Goal: Task Accomplishment & Management: Use online tool/utility

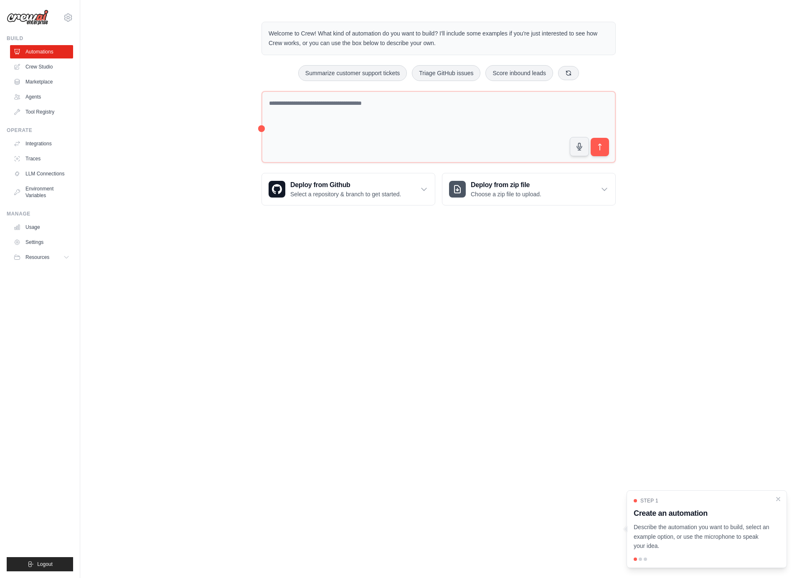
click at [702, 534] on p "Describe the automation you want to build, select an example option, or use the…" at bounding box center [702, 536] width 136 height 28
click at [403, 109] on textarea at bounding box center [438, 127] width 354 height 72
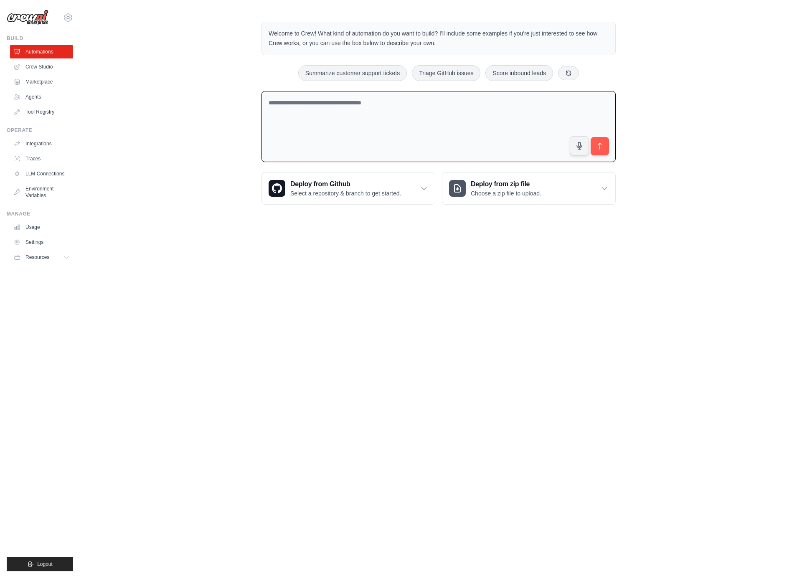
click at [403, 109] on textarea at bounding box center [438, 126] width 354 height 71
paste textarea "**********"
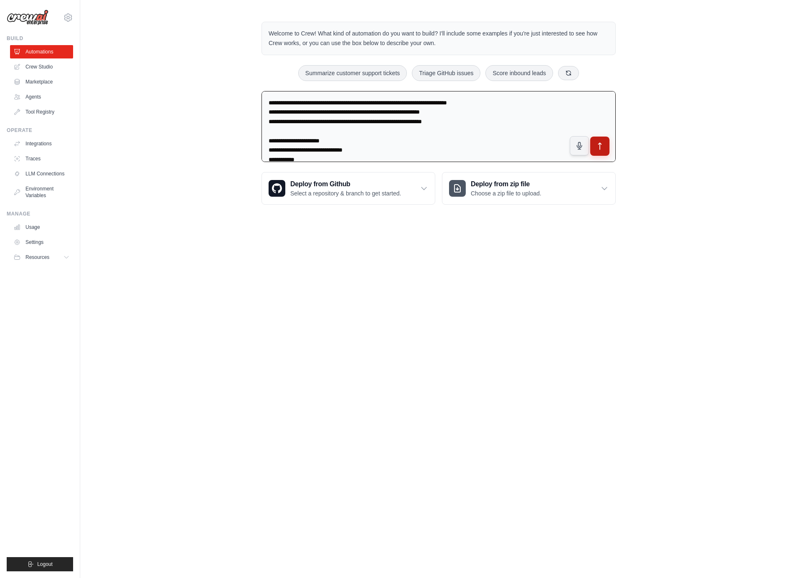
type textarea "**********"
click at [602, 152] on button "submit" at bounding box center [599, 146] width 19 height 19
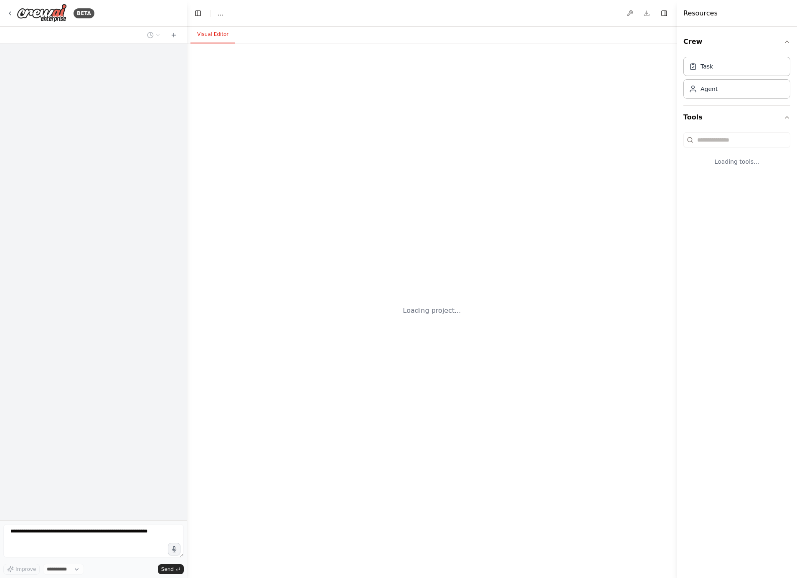
select select "****"
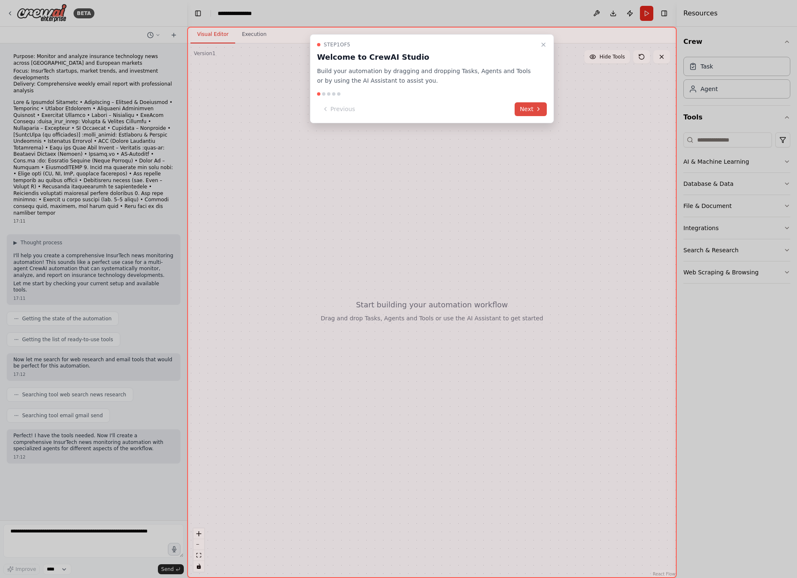
click at [532, 110] on button "Next" at bounding box center [531, 109] width 32 height 14
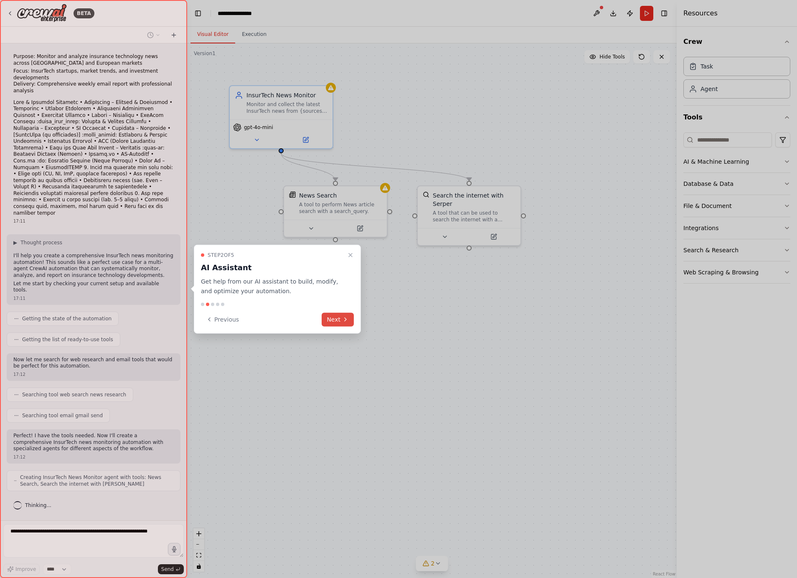
click at [340, 317] on button "Next" at bounding box center [338, 319] width 32 height 14
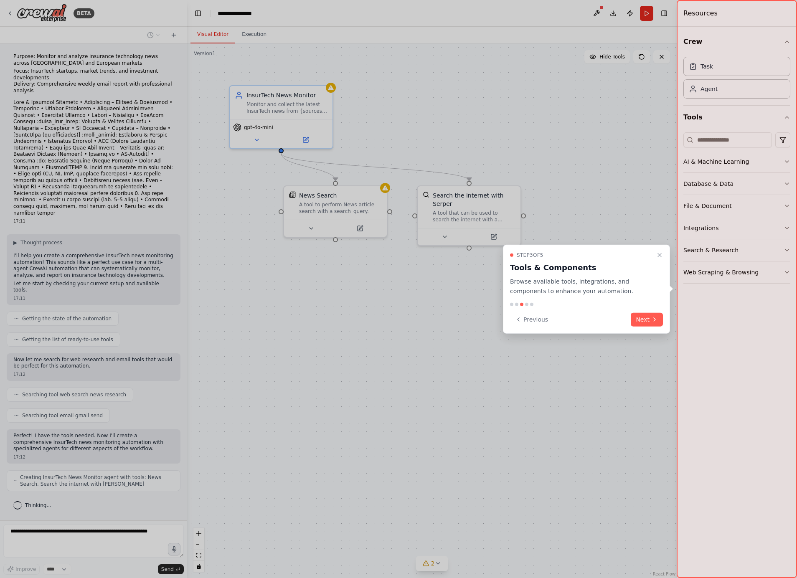
scroll to position [13, 0]
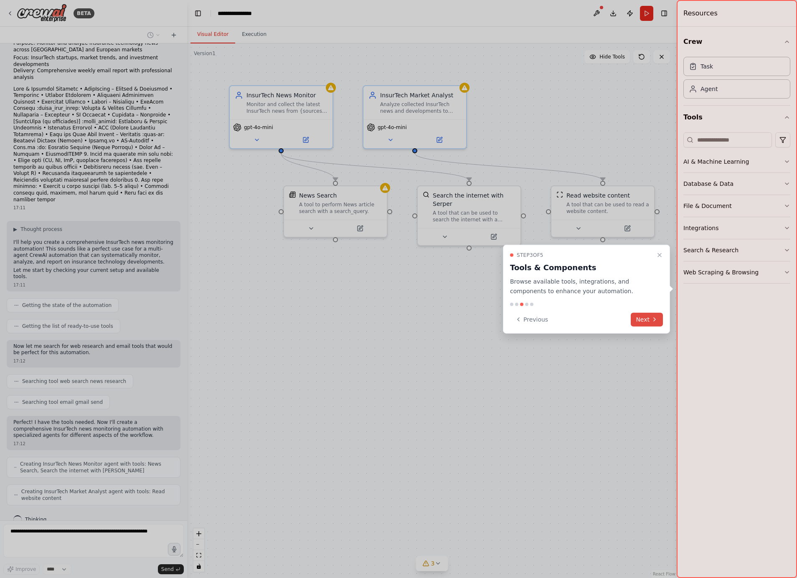
click at [649, 320] on button "Next" at bounding box center [647, 319] width 32 height 14
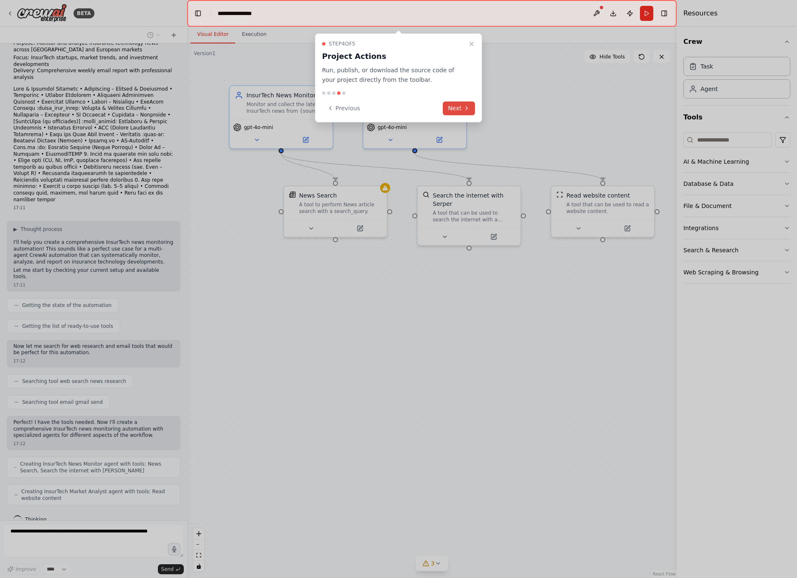
scroll to position [34, 0]
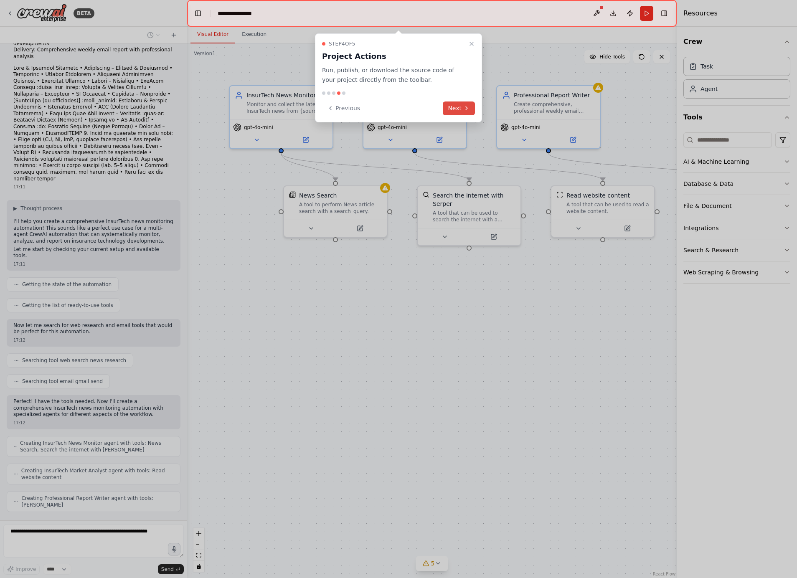
click at [462, 111] on button "Next" at bounding box center [459, 108] width 32 height 14
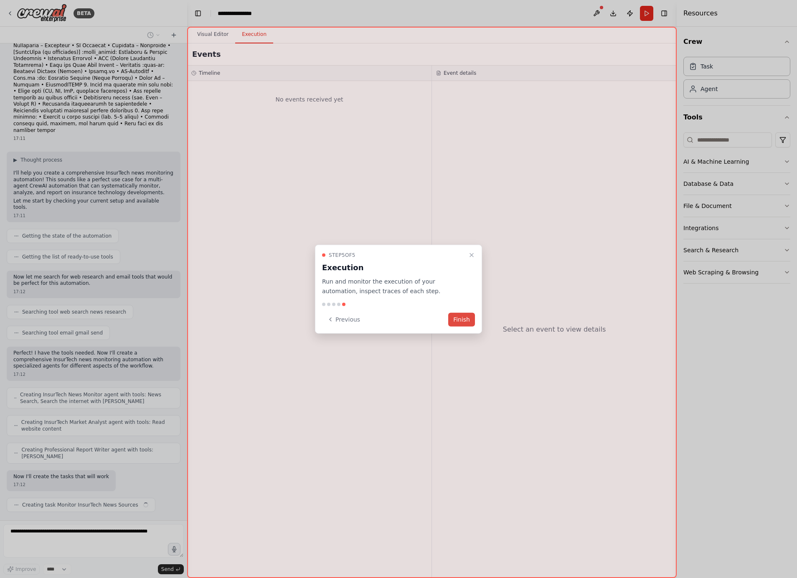
scroll to position [89, 0]
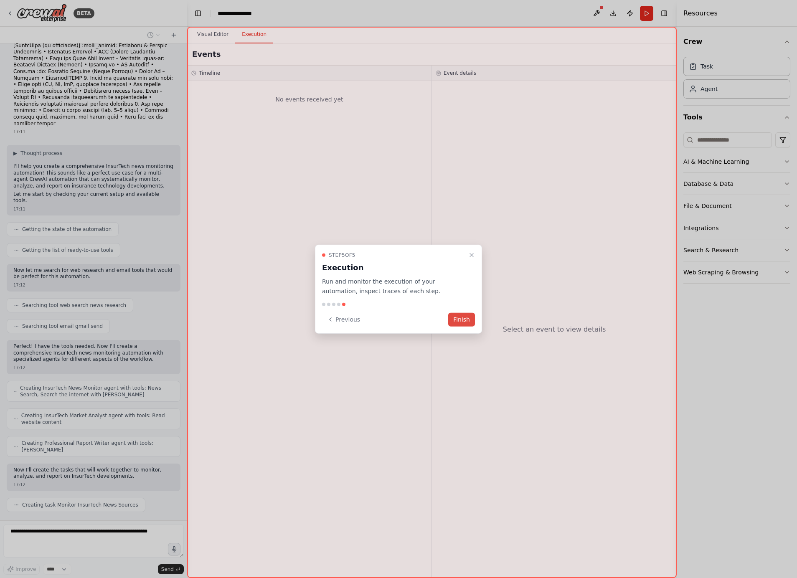
click at [469, 317] on button "Finish" at bounding box center [461, 319] width 27 height 14
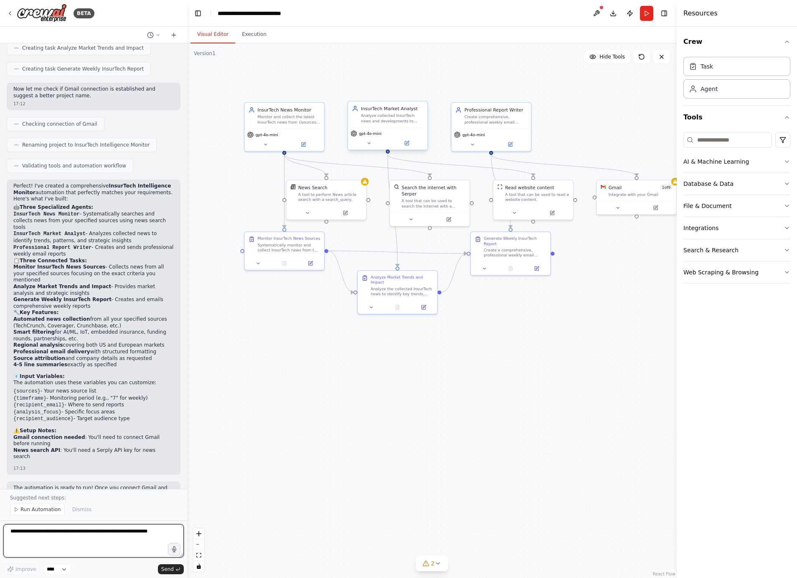
scroll to position [574, 0]
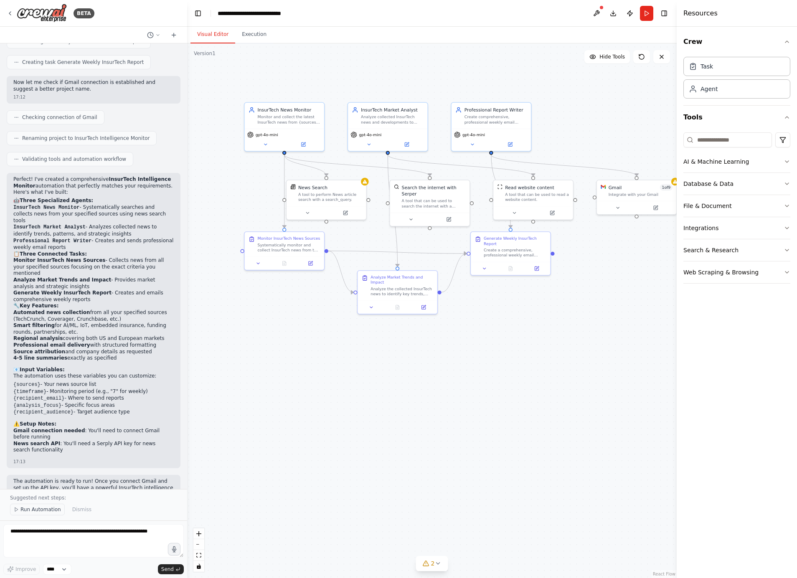
click at [44, 508] on span "Run Automation" at bounding box center [40, 509] width 41 height 7
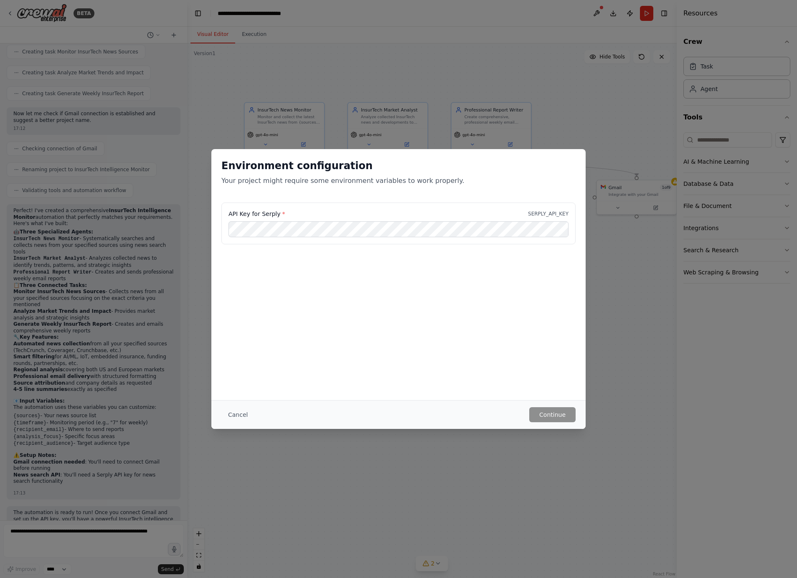
click at [259, 211] on label "API Key for Serply *" at bounding box center [256, 214] width 56 height 8
click at [404, 245] on div "API Key for Serply * SERPLY_API_KEY" at bounding box center [398, 229] width 374 height 52
click at [233, 409] on button "Cancel" at bounding box center [237, 414] width 33 height 15
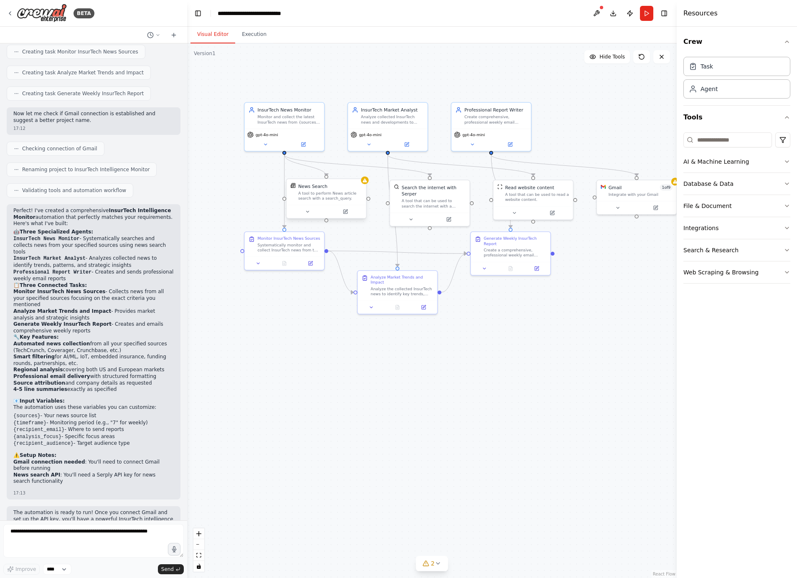
click at [365, 193] on div "News Search A tool to perform News article search with a search_query." at bounding box center [325, 192] width 79 height 26
click at [365, 181] on icon at bounding box center [365, 180] width 4 height 4
click at [345, 197] on div "A tool to perform News article search with a search_query." at bounding box center [330, 196] width 64 height 10
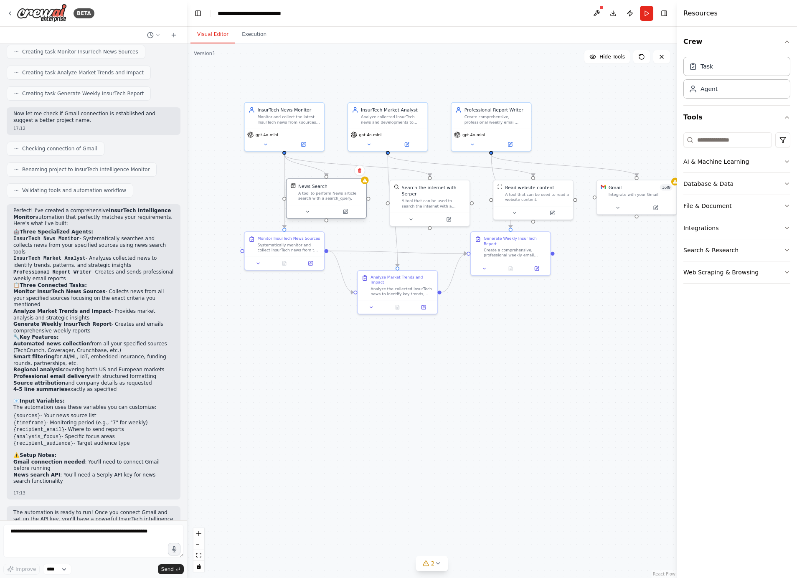
click at [292, 192] on div "News Search A tool to perform News article search with a search_query." at bounding box center [326, 192] width 72 height 18
click at [726, 68] on div "Task" at bounding box center [736, 65] width 107 height 19
click at [720, 96] on div "Agent" at bounding box center [736, 88] width 107 height 19
click at [711, 143] on input at bounding box center [727, 139] width 89 height 15
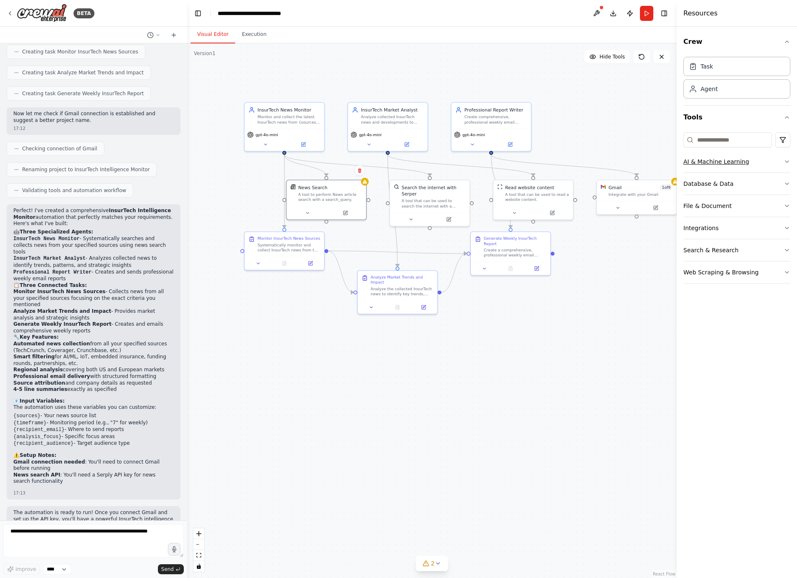
click at [704, 158] on button "AI & Machine Learning" at bounding box center [736, 162] width 107 height 22
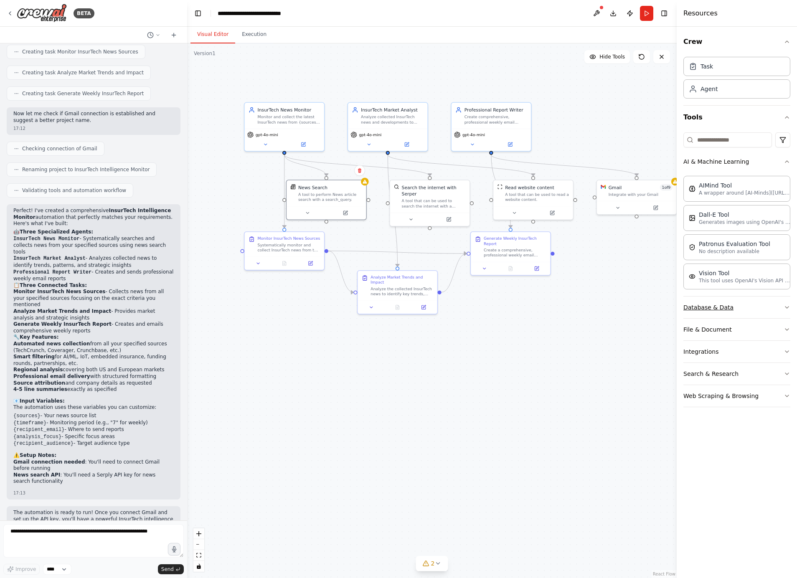
click at [714, 302] on button "Database & Data" at bounding box center [736, 308] width 107 height 22
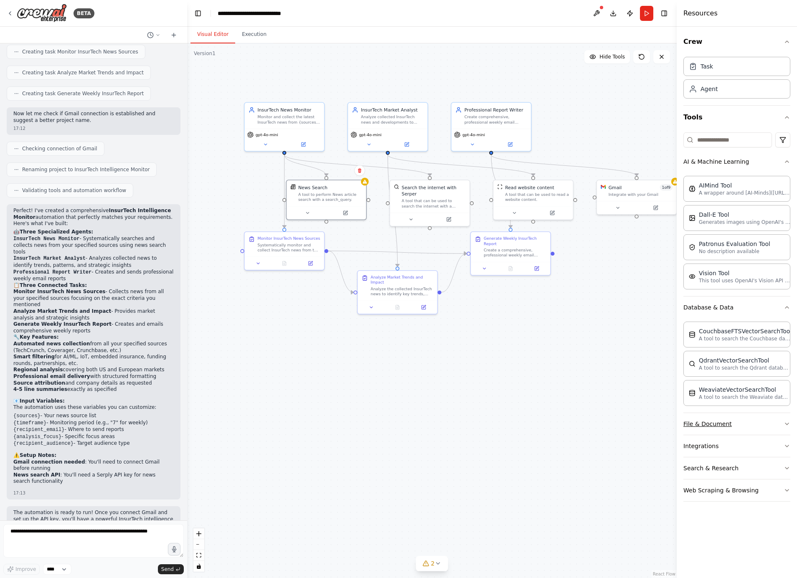
click at [748, 424] on button "File & Document" at bounding box center [736, 424] width 107 height 22
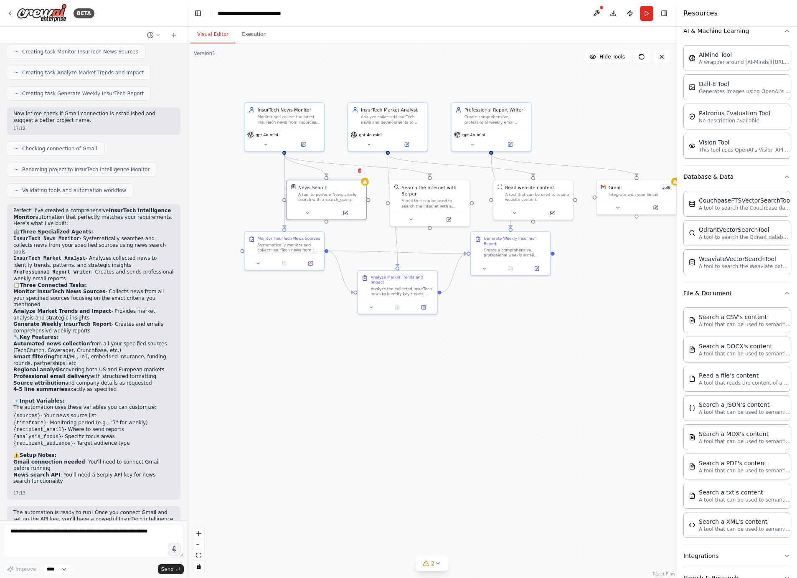
scroll to position [177, 0]
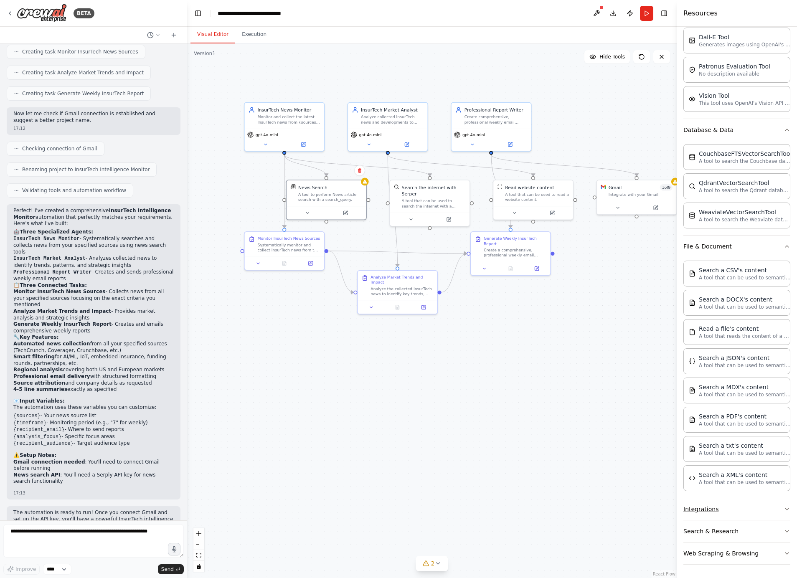
click at [745, 508] on button "Integrations" at bounding box center [736, 509] width 107 height 22
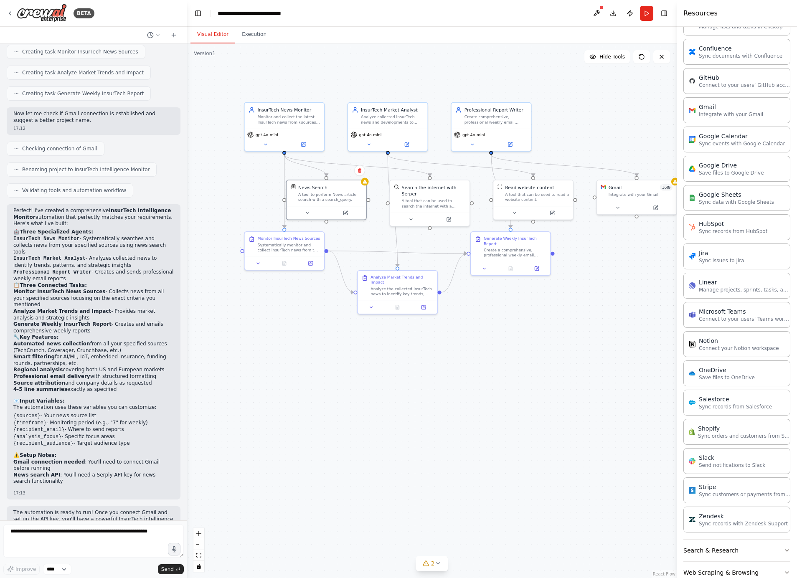
scroll to position [769, 0]
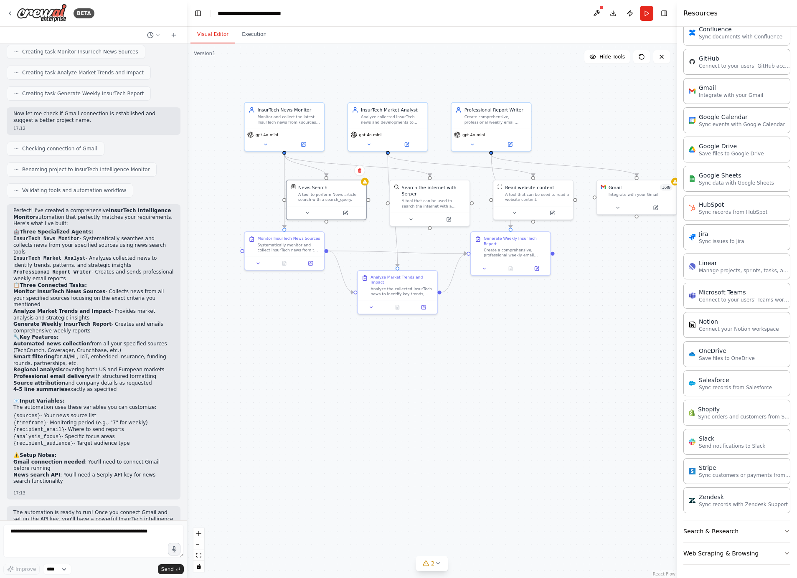
click at [731, 534] on button "Search & Research" at bounding box center [736, 531] width 107 height 22
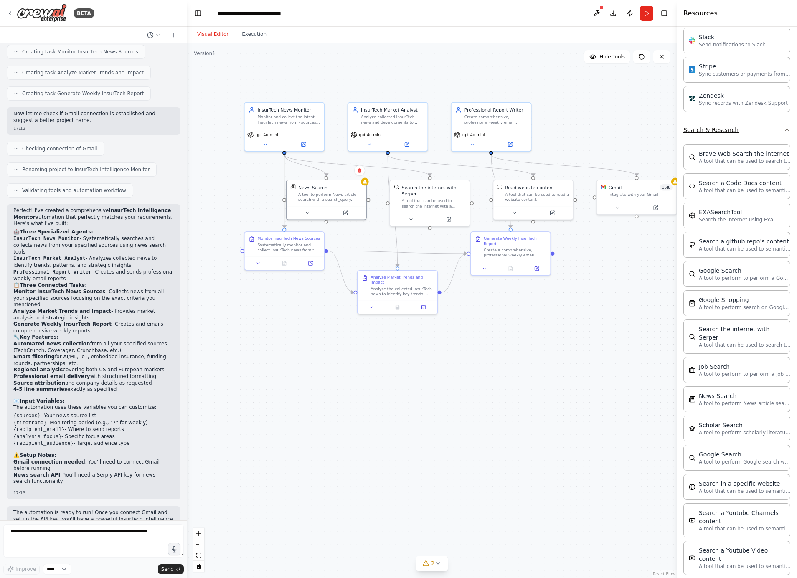
scroll to position [1193, 0]
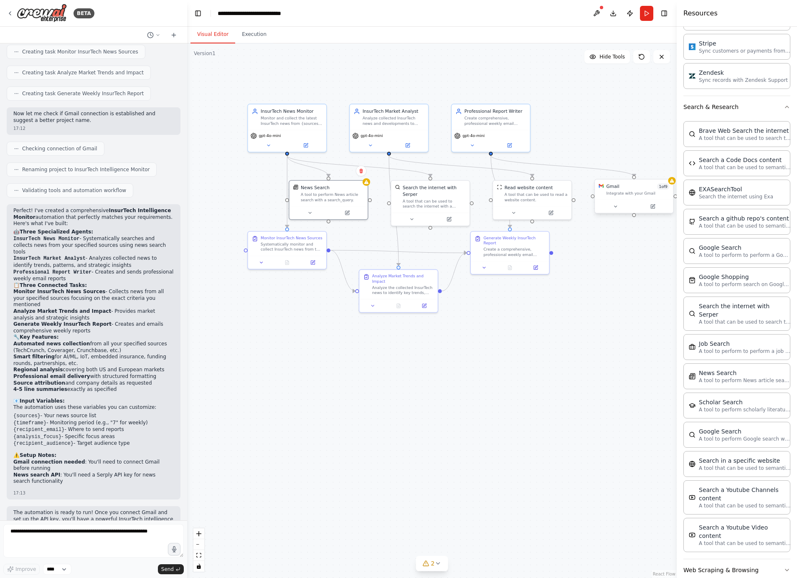
click at [613, 190] on div "Gmail 1 of 9 Integrate with your Gmail" at bounding box center [637, 189] width 63 height 13
click at [672, 184] on div at bounding box center [672, 181] width 8 height 8
click at [609, 193] on div "Integrate with your Gmail" at bounding box center [637, 193] width 63 height 5
click at [346, 212] on icon at bounding box center [347, 211] width 3 height 3
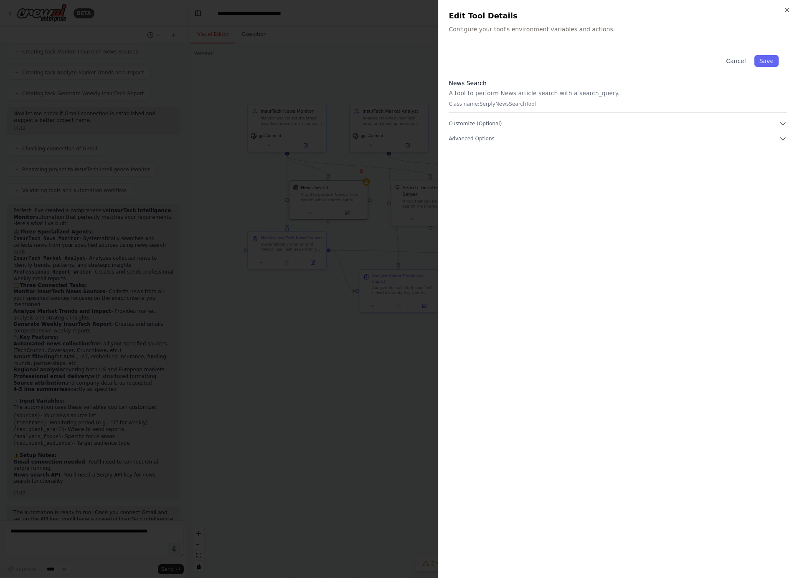
click at [567, 118] on div "Cancel Save News Search A tool to perform News article search with a search_que…" at bounding box center [618, 95] width 338 height 96
click at [543, 124] on button "Customize (Optional)" at bounding box center [618, 123] width 338 height 8
click at [484, 225] on span "Advanced Options" at bounding box center [472, 225] width 46 height 7
click at [786, 10] on icon "button" at bounding box center [786, 9] width 3 height 3
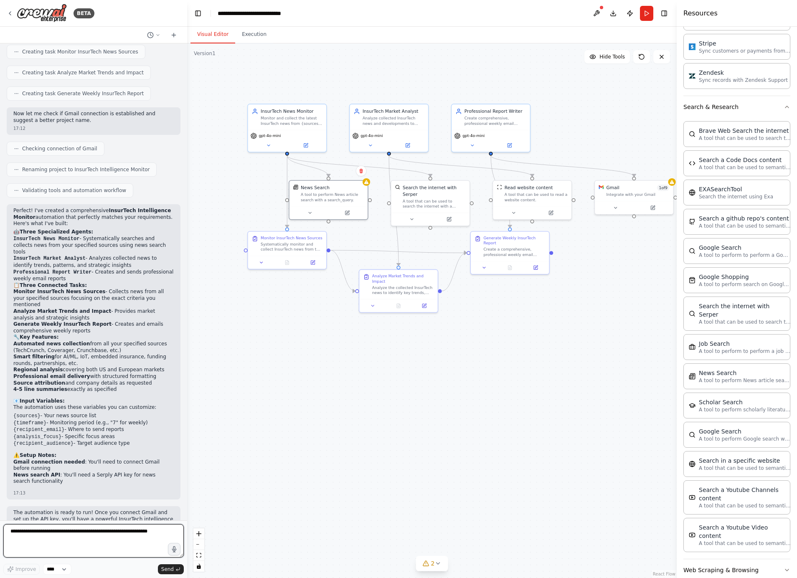
click at [76, 532] on textarea at bounding box center [93, 540] width 180 height 33
type textarea "**********"
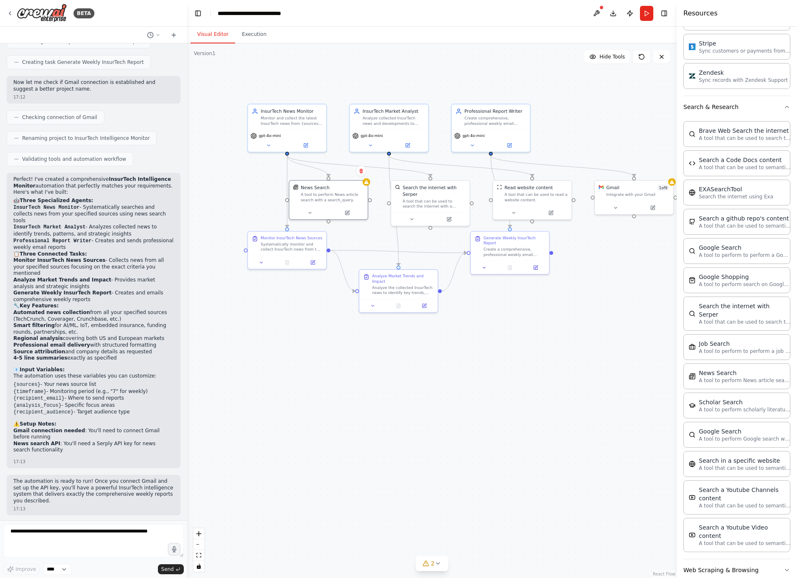
scroll to position [605, 0]
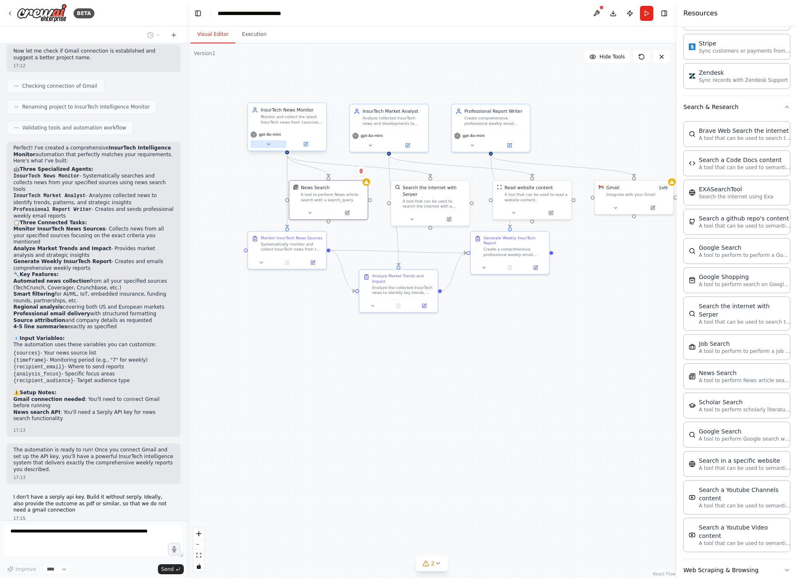
click at [269, 147] on button at bounding box center [269, 144] width 36 height 8
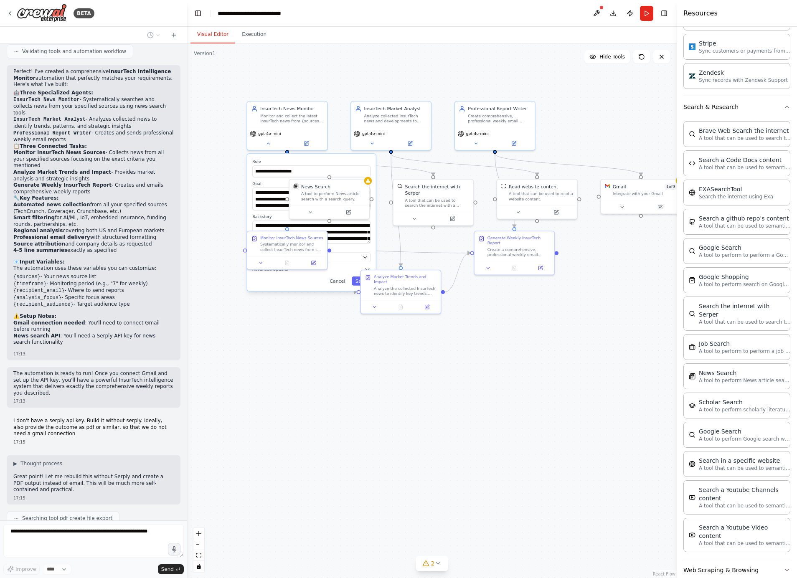
scroll to position [702, 0]
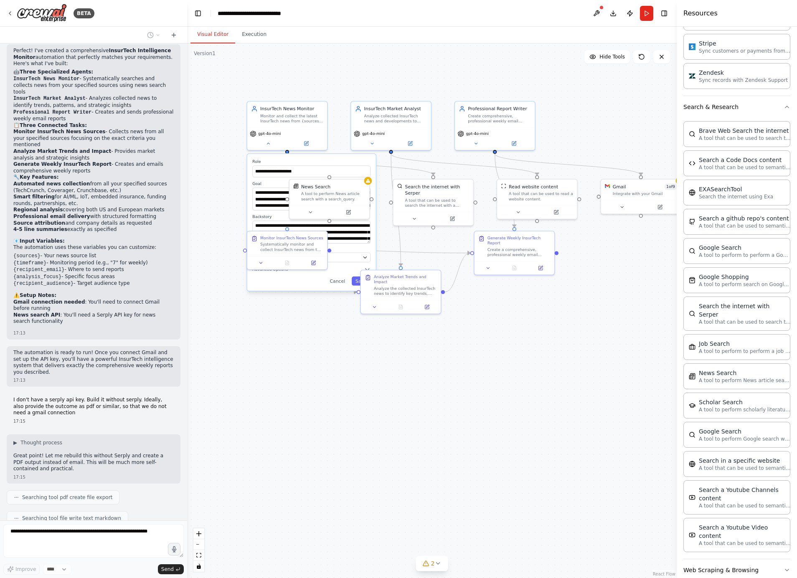
click at [241, 172] on div "**********" at bounding box center [431, 310] width 489 height 535
click at [224, 160] on div "**********" at bounding box center [431, 310] width 489 height 535
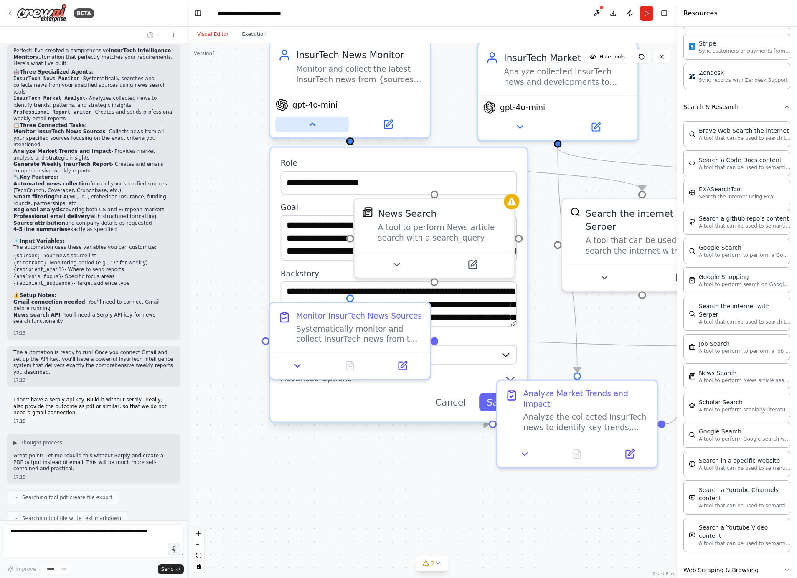
click at [322, 124] on button at bounding box center [312, 124] width 74 height 15
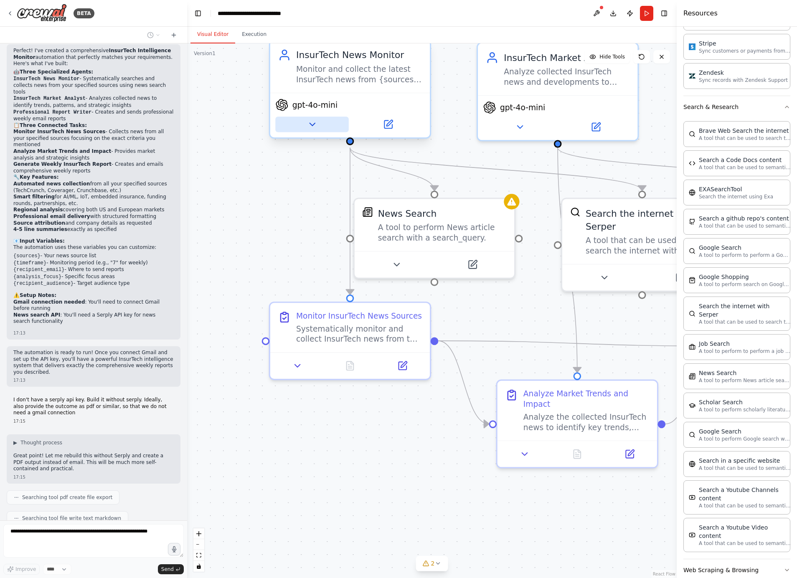
click at [322, 124] on button at bounding box center [312, 124] width 74 height 15
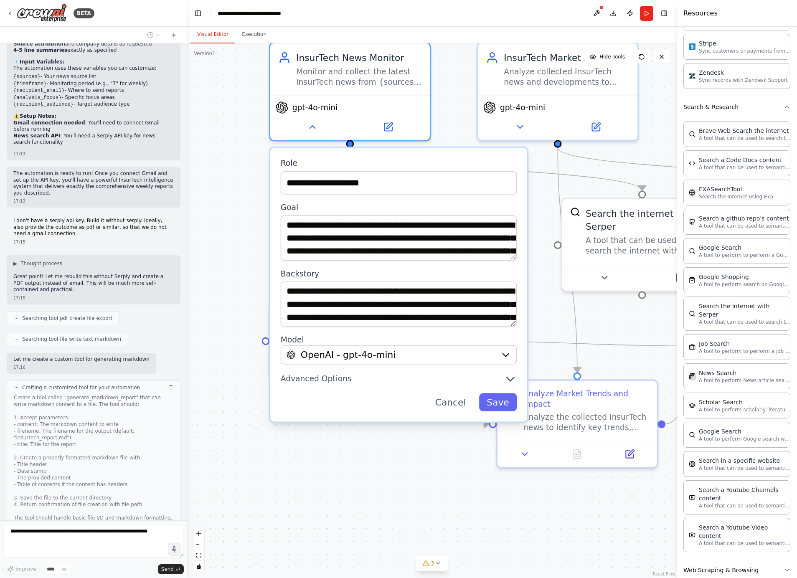
scroll to position [888, 0]
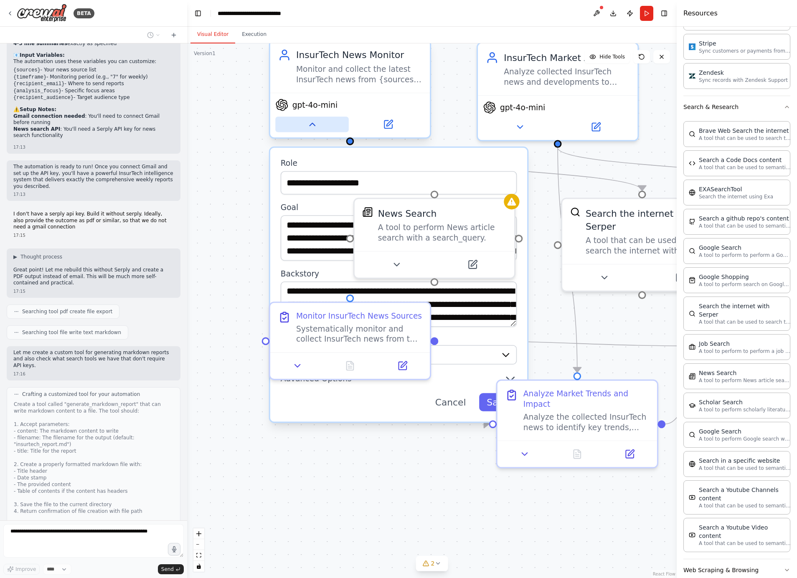
click at [311, 126] on icon at bounding box center [312, 124] width 10 height 10
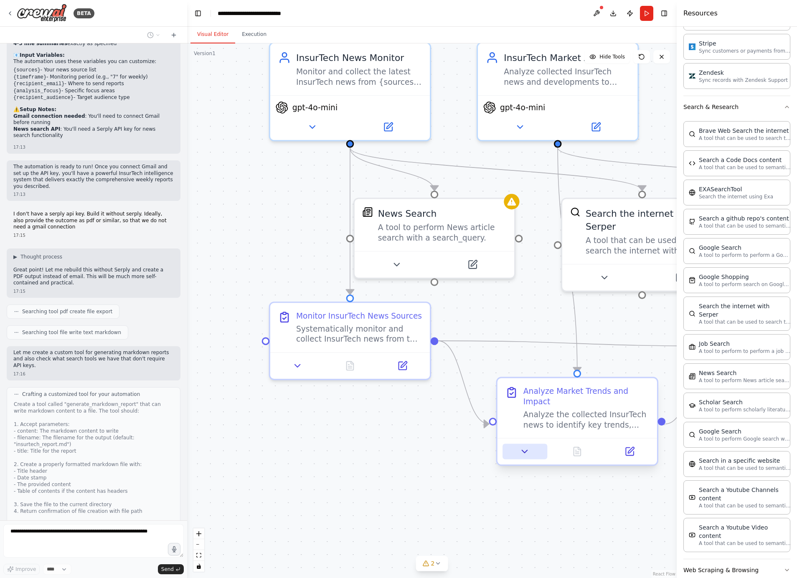
click at [516, 452] on button at bounding box center [524, 451] width 45 height 15
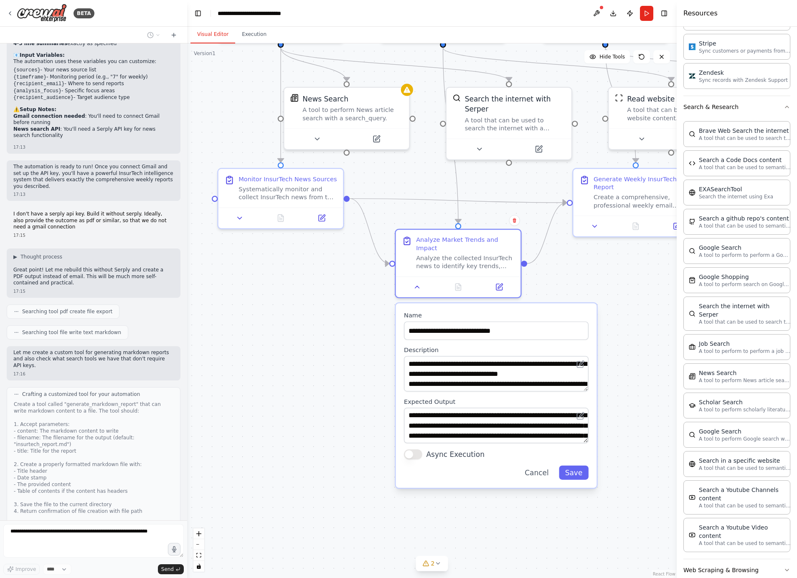
drag, startPoint x: 422, startPoint y: 469, endPoint x: 316, endPoint y: 303, distance: 197.3
click at [316, 303] on div ".deletable-edge-delete-btn { width: 20px; height: 20px; border: 0px solid #ffff…" at bounding box center [431, 310] width 489 height 535
click at [236, 216] on icon at bounding box center [240, 216] width 8 height 8
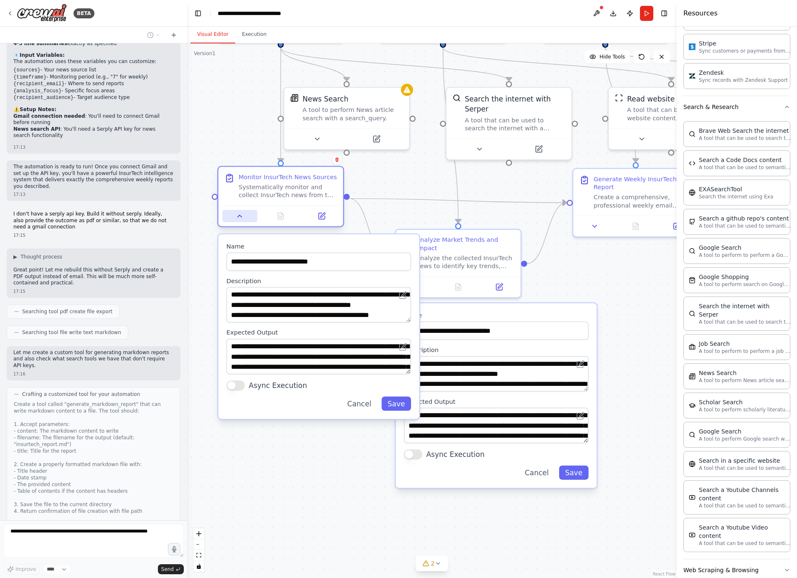
click at [236, 216] on icon at bounding box center [240, 216] width 8 height 8
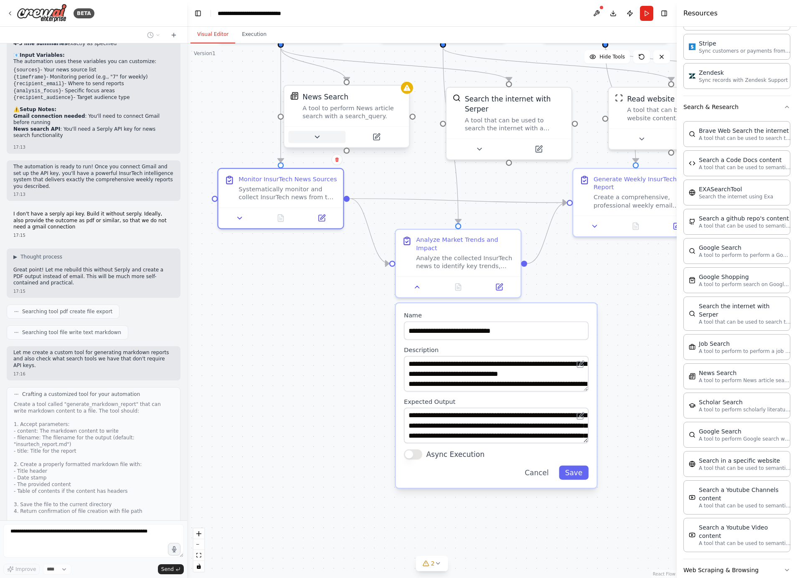
click at [314, 138] on icon at bounding box center [317, 137] width 8 height 8
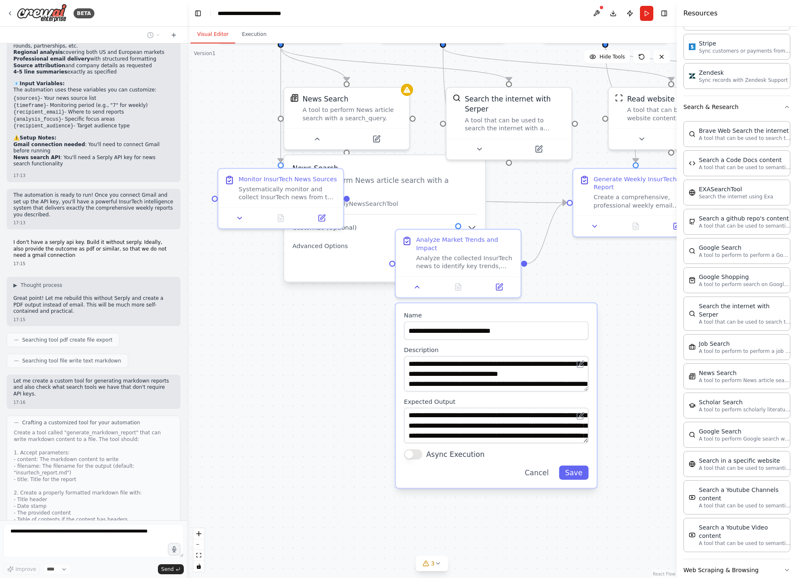
scroll to position [857, 0]
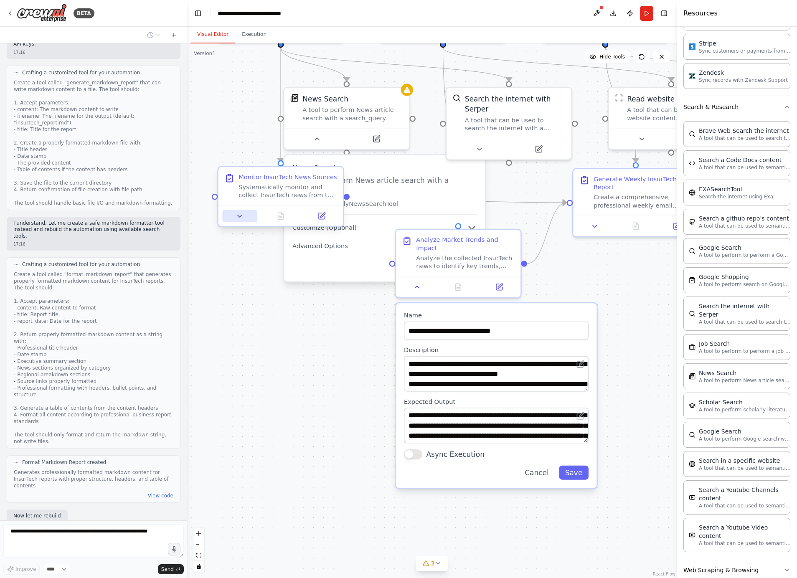
click at [239, 218] on icon at bounding box center [240, 216] width 8 height 8
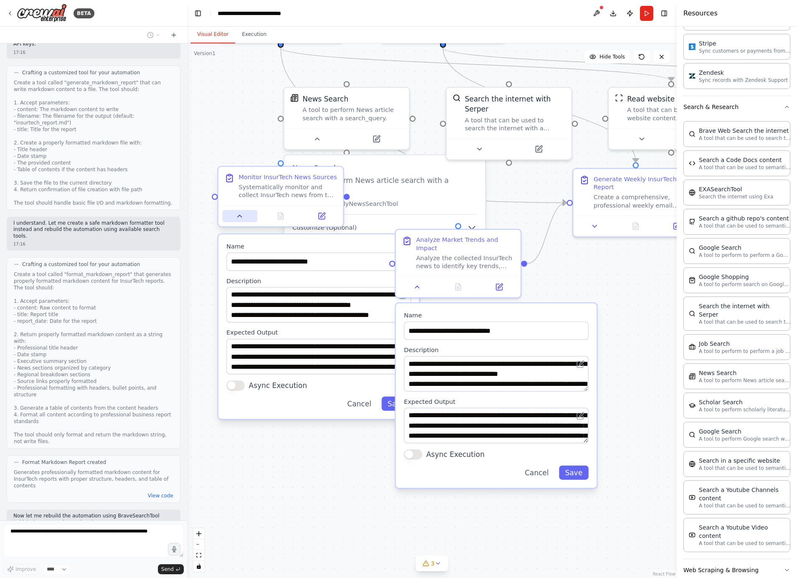
scroll to position [1217, 0]
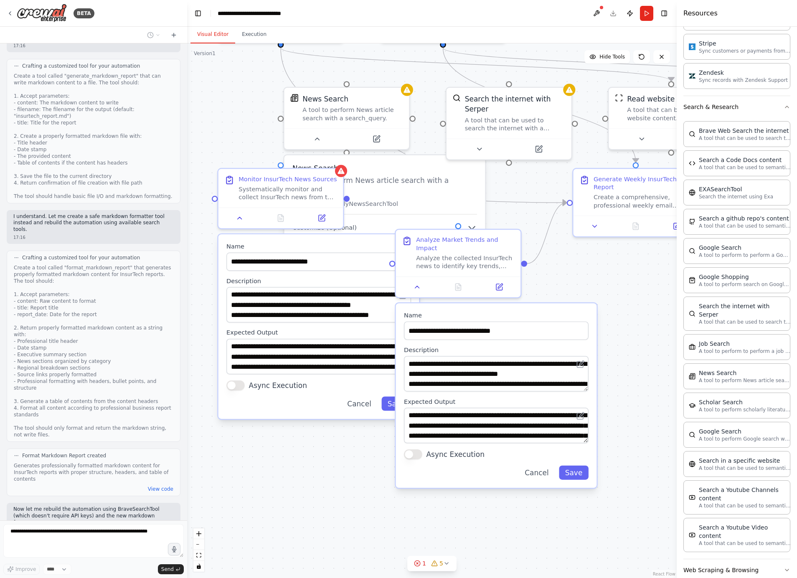
click at [601, 277] on div ".deletable-edge-delete-btn { width: 20px; height: 20px; border: 0px solid #ffff…" at bounding box center [431, 310] width 489 height 535
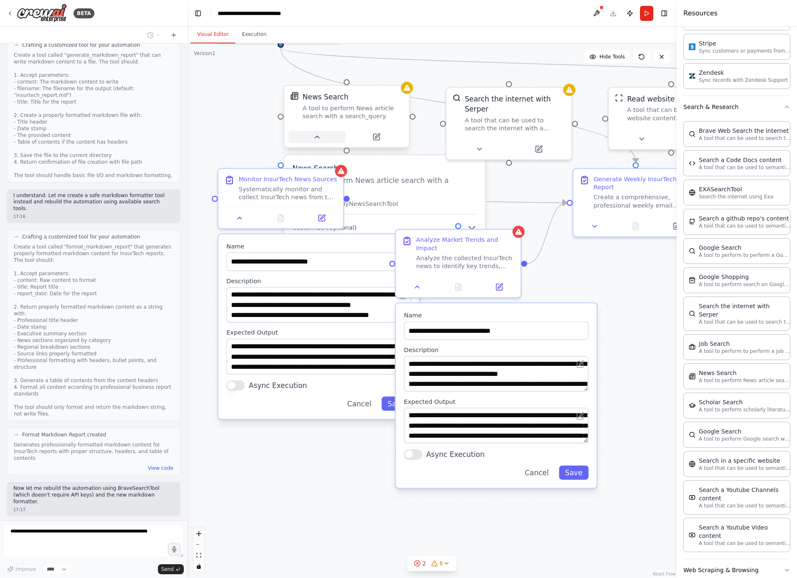
click at [319, 131] on button at bounding box center [316, 137] width 57 height 12
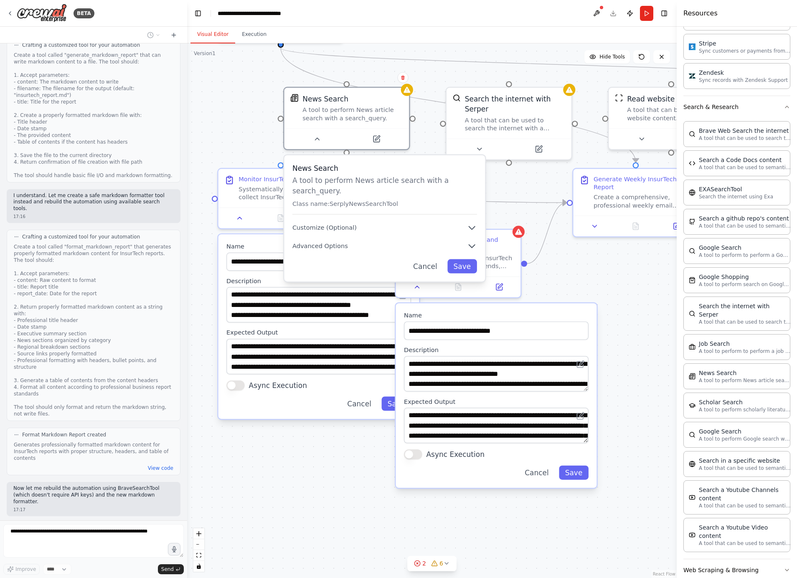
scroll to position [1258, 0]
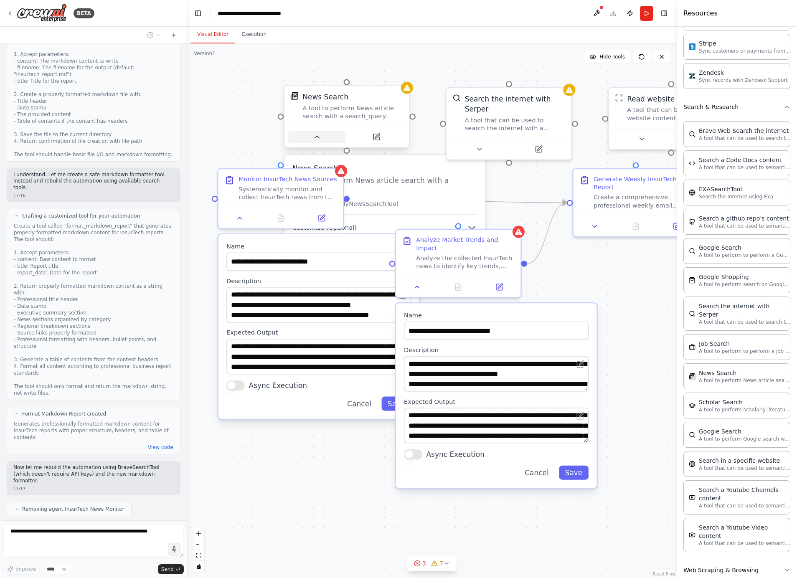
click at [324, 138] on button at bounding box center [316, 137] width 57 height 12
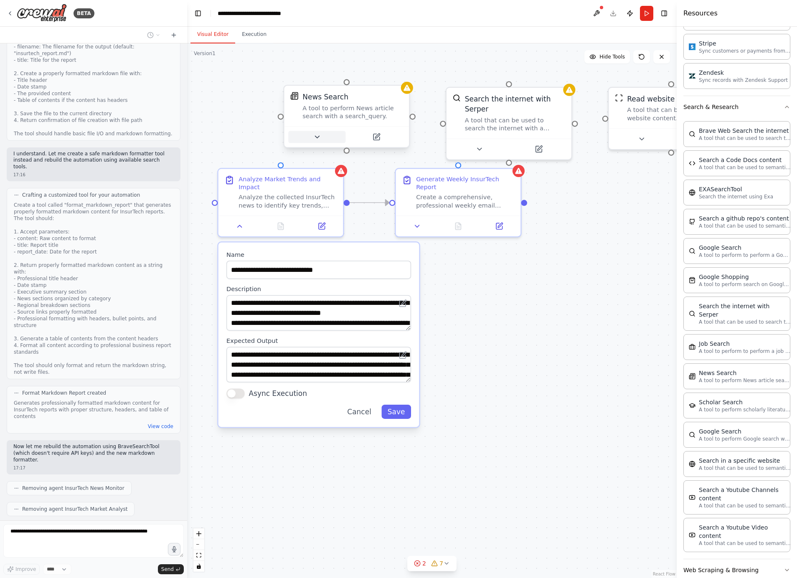
click at [322, 137] on button at bounding box center [316, 137] width 57 height 12
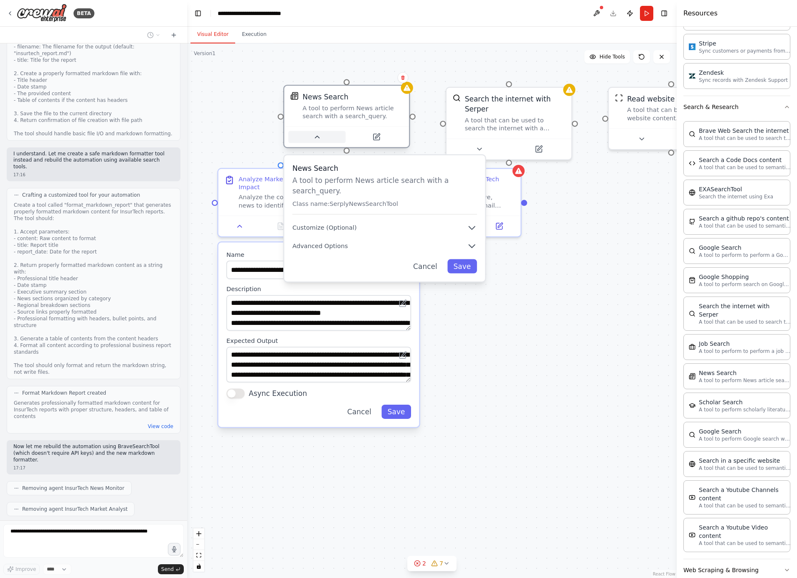
scroll to position [1300, 0]
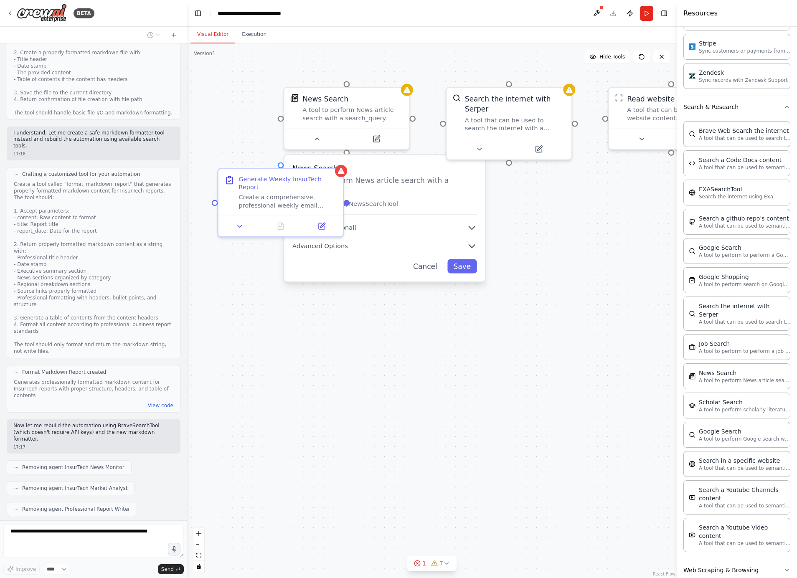
click at [270, 130] on div "News Search A tool to perform News article search with a search_query. News Sea…" at bounding box center [431, 310] width 489 height 535
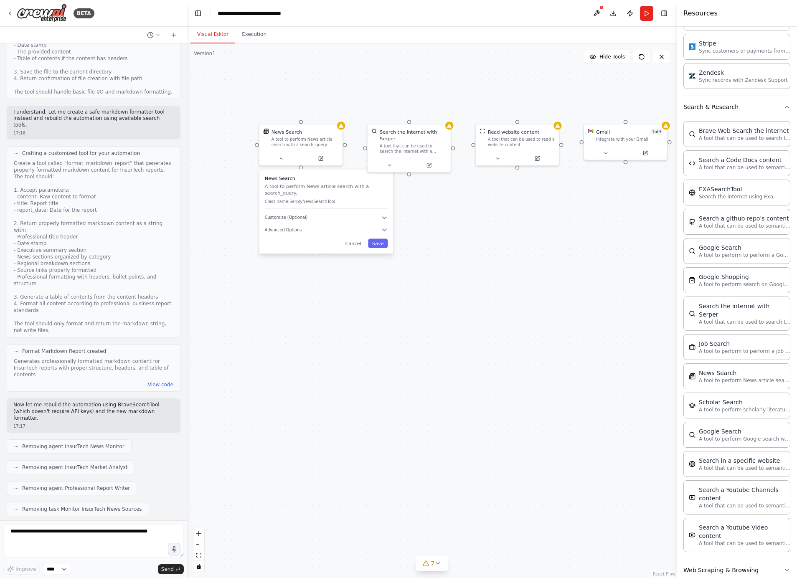
scroll to position [1377, 0]
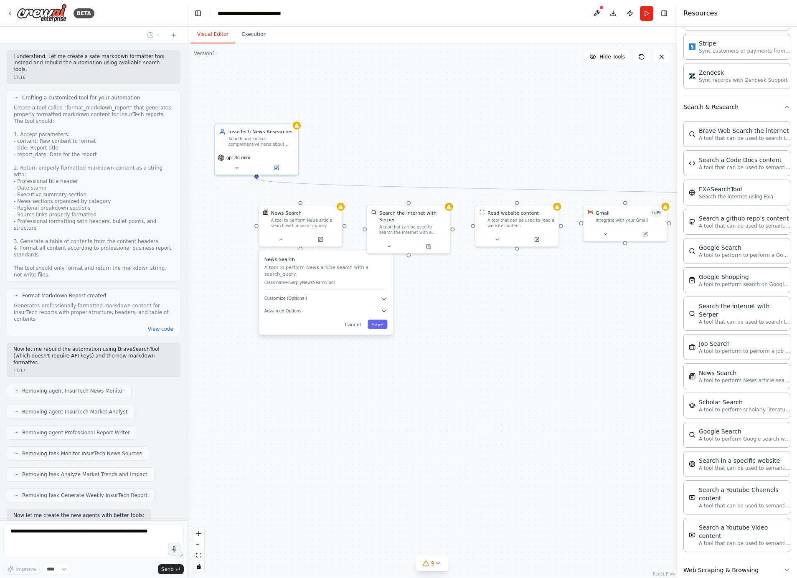
drag, startPoint x: 218, startPoint y: 180, endPoint x: 218, endPoint y: 261, distance: 81.0
click at [218, 261] on div ".deletable-edge-delete-btn { width: 20px; height: 20px; border: 0px solid #ffff…" at bounding box center [431, 310] width 489 height 535
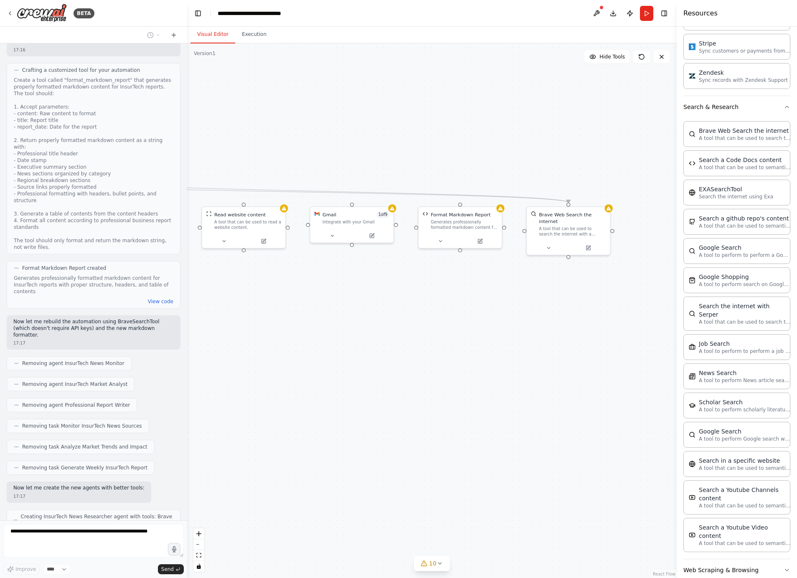
drag, startPoint x: 522, startPoint y: 379, endPoint x: 249, endPoint y: 380, distance: 273.1
click at [249, 380] on div ".deletable-edge-delete-btn { width: 20px; height: 20px; border: 0px solid #ffff…" at bounding box center [431, 310] width 489 height 535
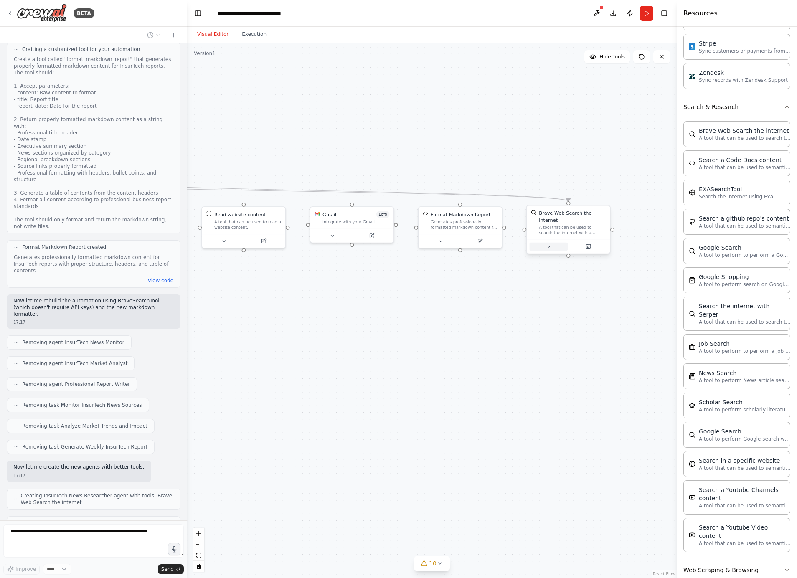
click at [551, 249] on button at bounding box center [549, 247] width 38 height 8
click at [554, 305] on span "Customize (Optional)" at bounding box center [553, 306] width 43 height 5
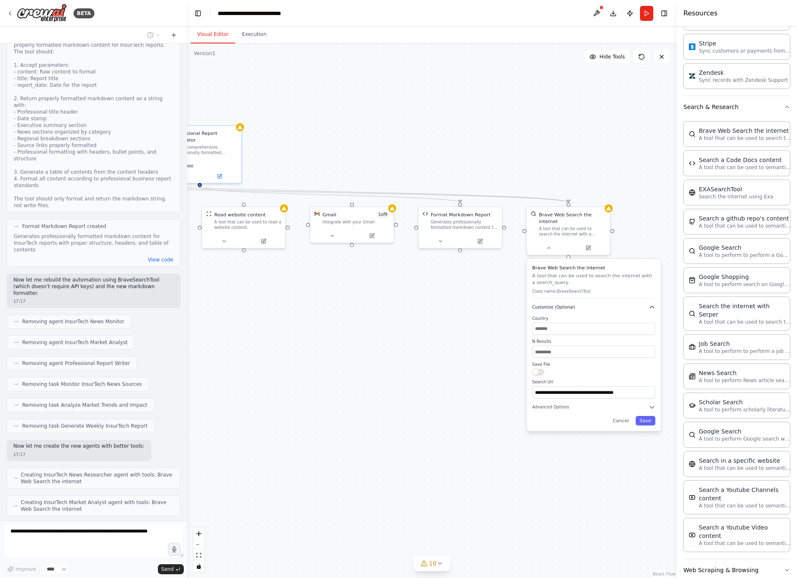
click at [575, 307] on button "Customize (Optional)" at bounding box center [593, 307] width 123 height 7
click at [565, 321] on span "Advanced Options" at bounding box center [550, 319] width 37 height 5
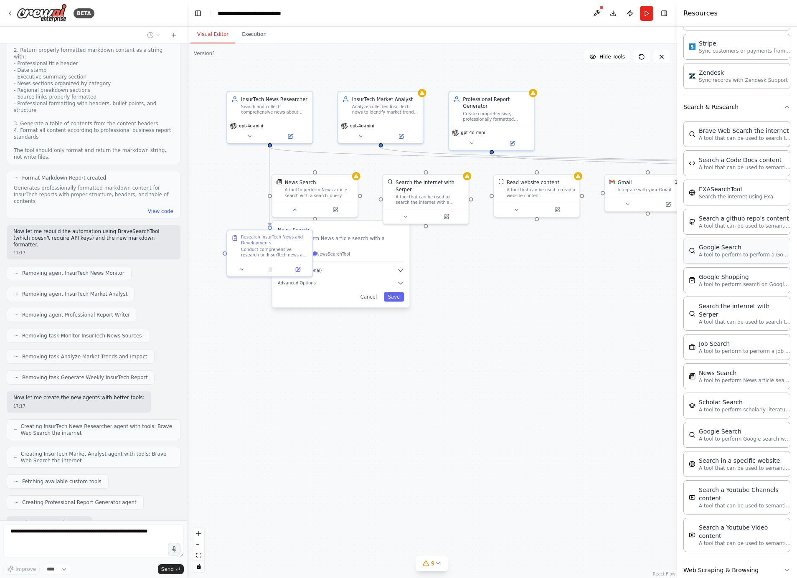
scroll to position [1515, 0]
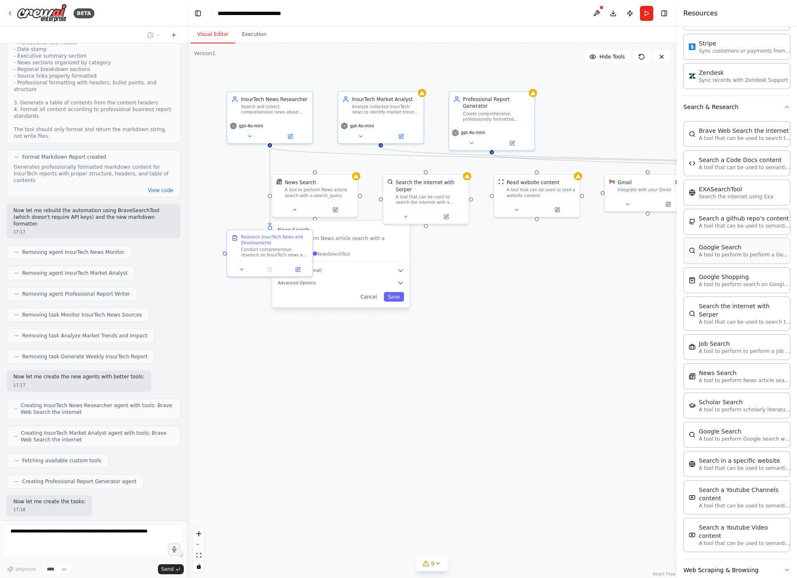
drag, startPoint x: 410, startPoint y: 275, endPoint x: 710, endPoint y: 244, distance: 301.0
click at [710, 244] on div "BETA Purpose: Monitor and analyze insurance technology news across US and Europ…" at bounding box center [398, 289] width 797 height 578
click at [710, 244] on div "Google Search" at bounding box center [745, 247] width 92 height 8
click at [593, 268] on div ".deletable-edge-delete-btn { width: 20px; height: 20px; border: 0px solid #ffff…" at bounding box center [431, 310] width 489 height 535
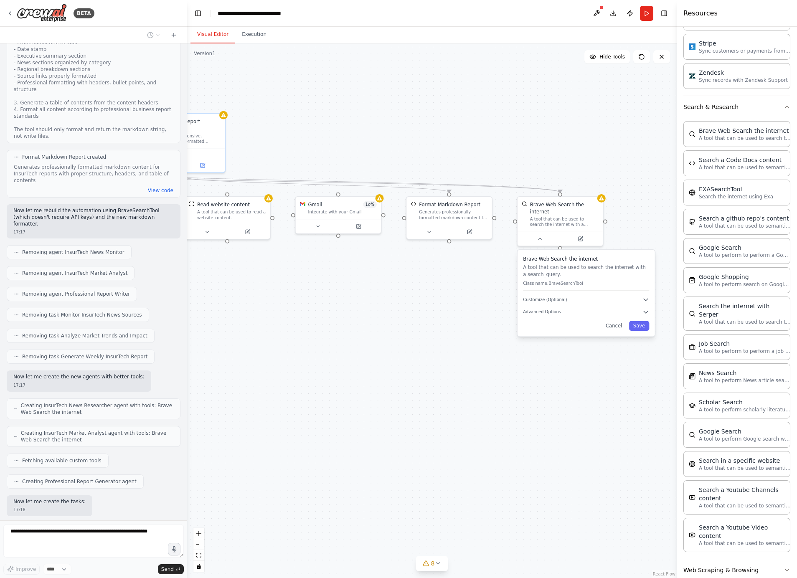
drag, startPoint x: 608, startPoint y: 250, endPoint x: 298, endPoint y: 270, distance: 310.1
click at [298, 272] on div ".deletable-edge-delete-btn { width: 20px; height: 20px; border: 0px solid #ffff…" at bounding box center [431, 310] width 489 height 535
click at [597, 13] on button at bounding box center [596, 13] width 13 height 15
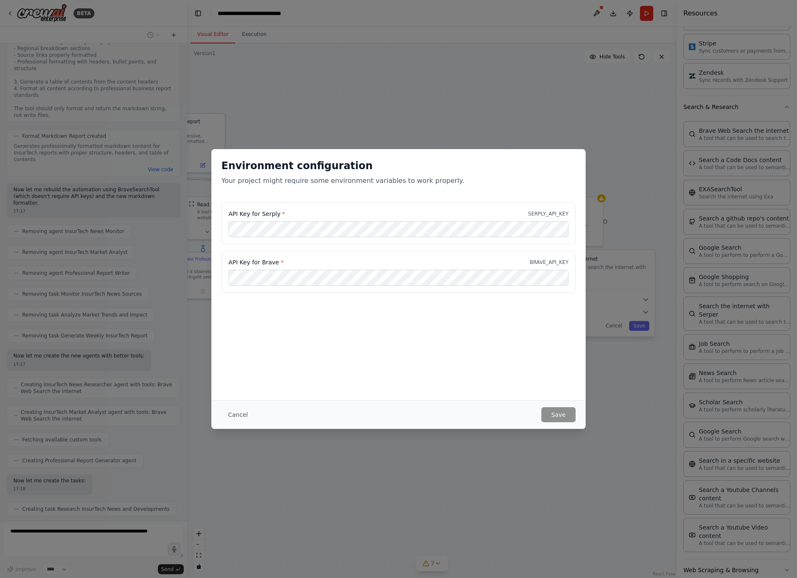
scroll to position [1557, 0]
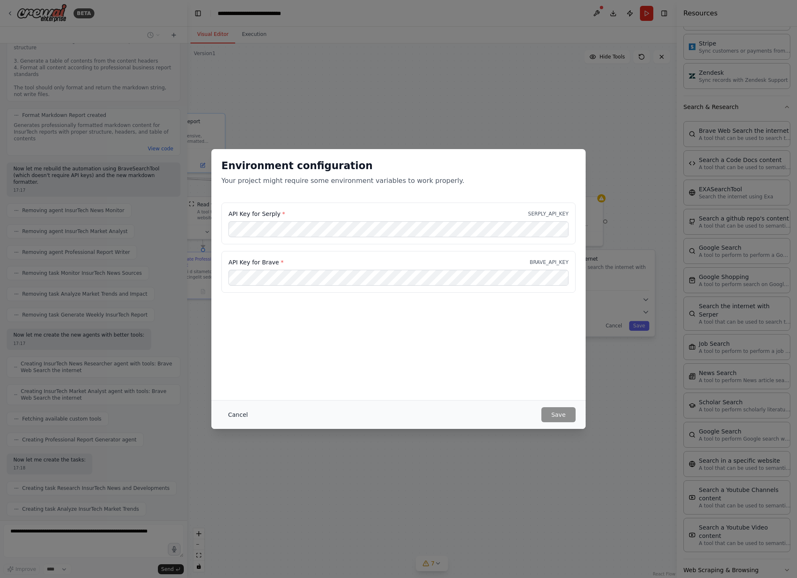
click at [237, 418] on button "Cancel" at bounding box center [237, 414] width 33 height 15
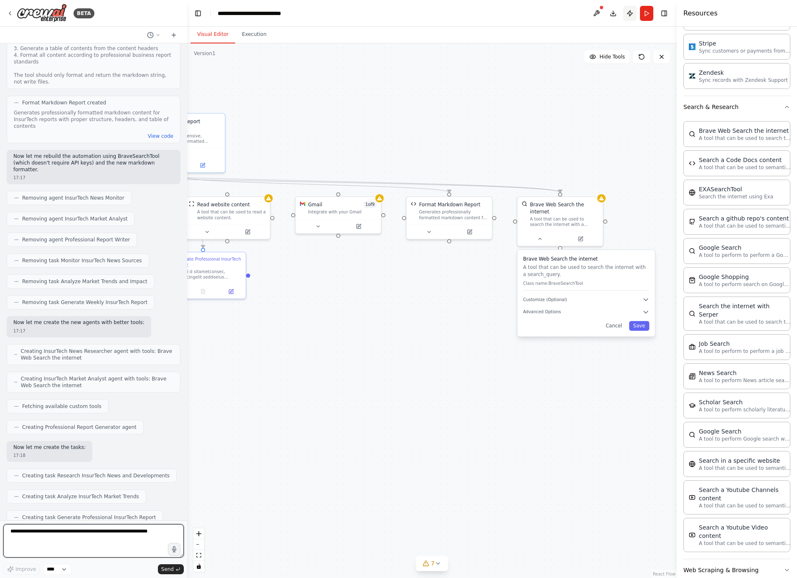
scroll to position [1576, 0]
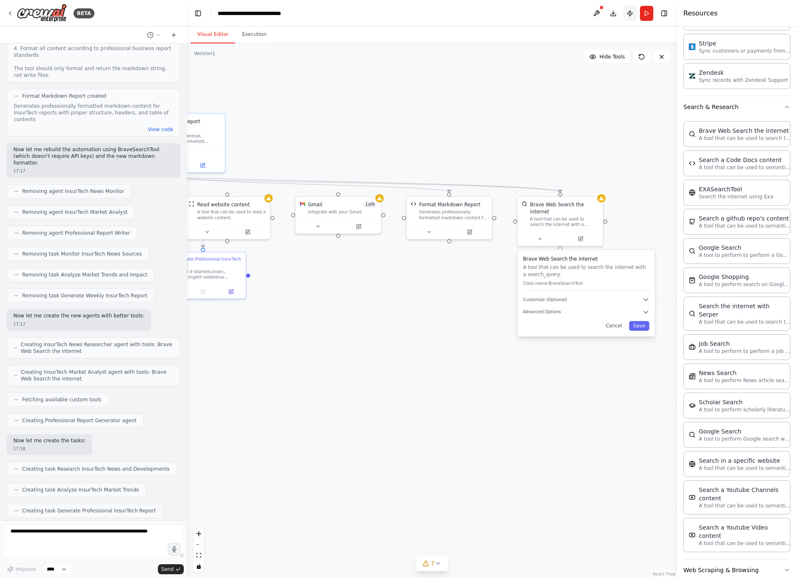
click at [627, 13] on button "Publish" at bounding box center [629, 13] width 13 height 15
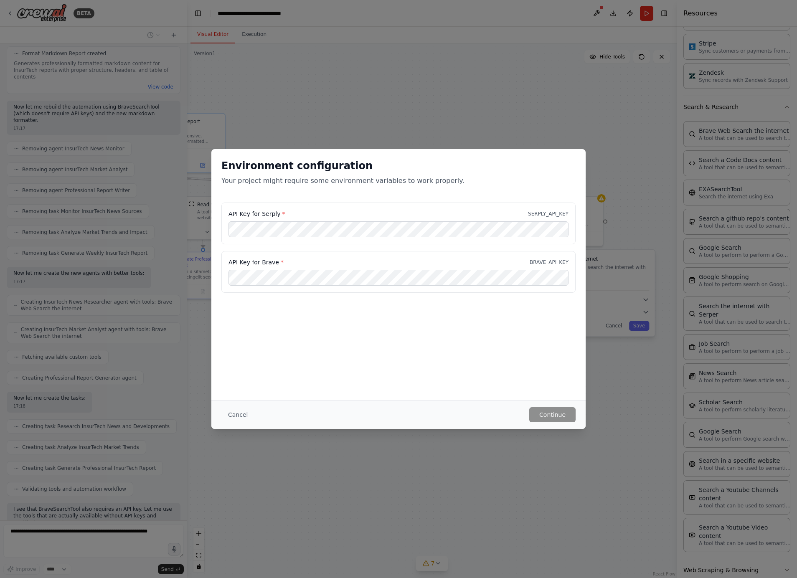
click at [550, 85] on div "Environment configuration Your project might require some environment variables…" at bounding box center [398, 289] width 797 height 578
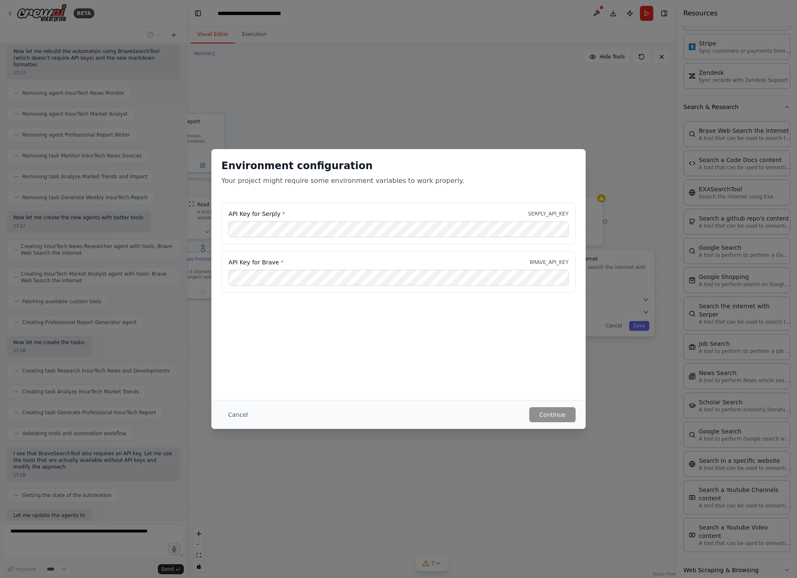
scroll to position [1681, 0]
click at [245, 412] on button "Cancel" at bounding box center [237, 414] width 33 height 15
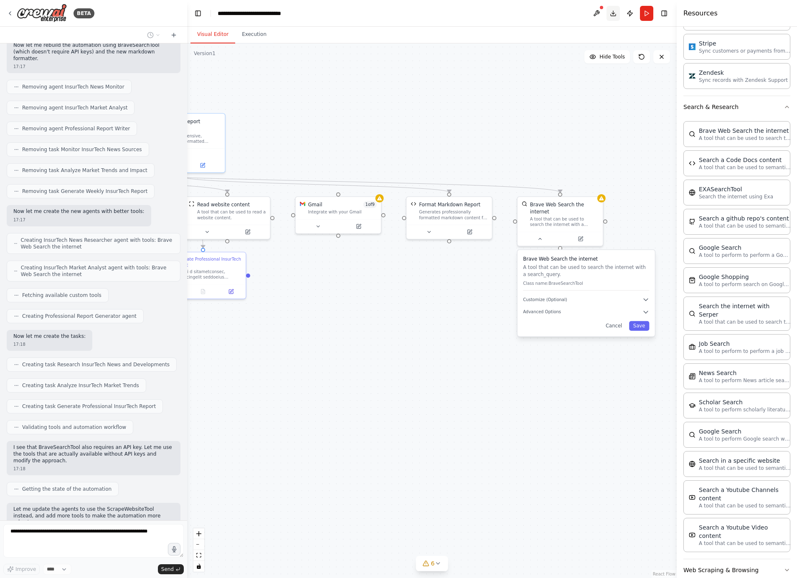
scroll to position [1708, 0]
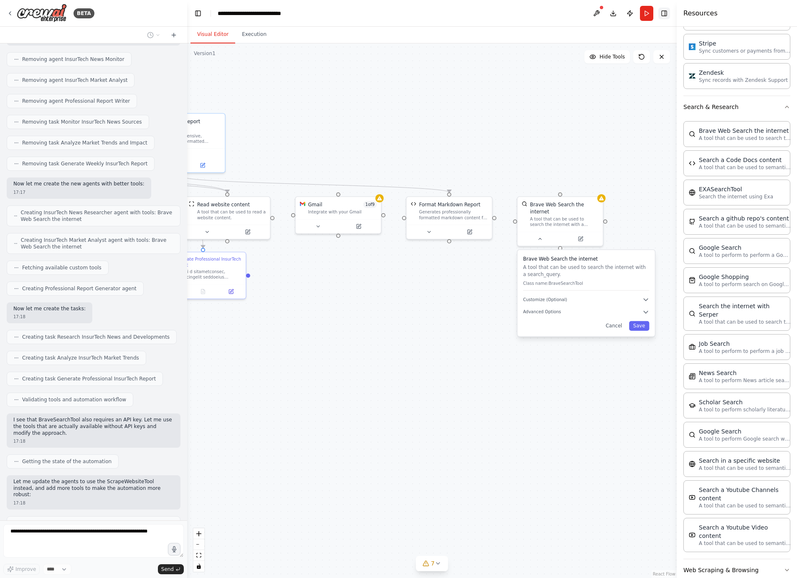
click at [662, 13] on button "Toggle Right Sidebar" at bounding box center [664, 14] width 12 height 12
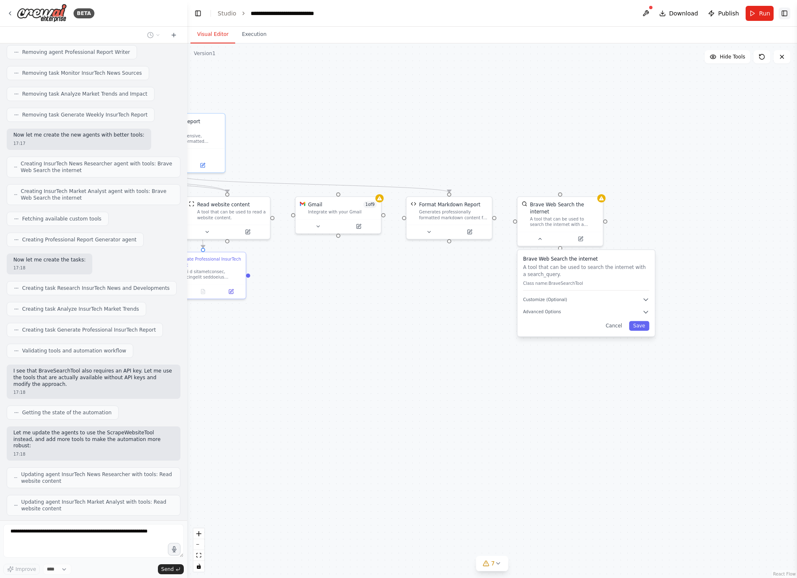
click at [788, 11] on button "Toggle Right Sidebar" at bounding box center [784, 14] width 12 height 12
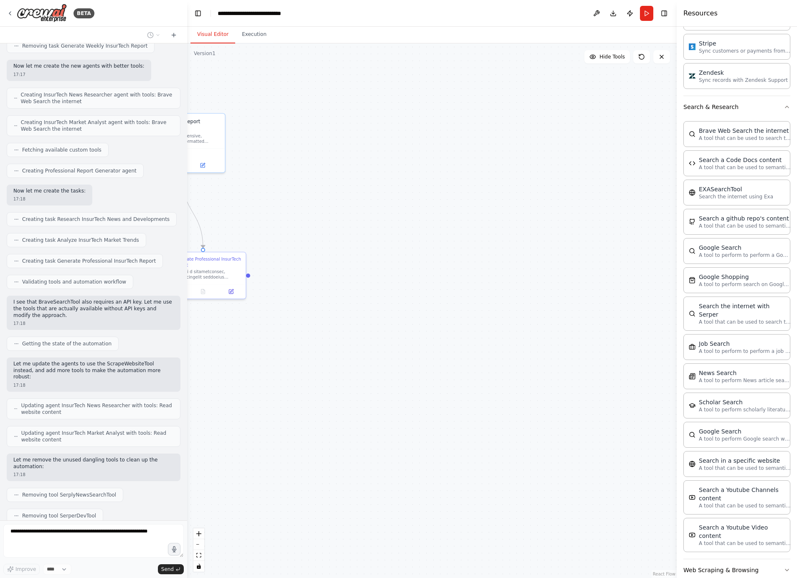
scroll to position [1847, 0]
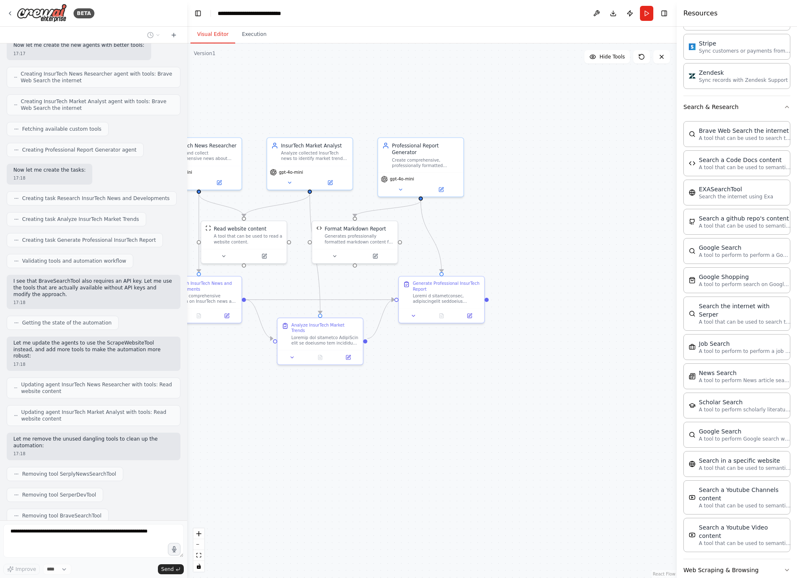
drag, startPoint x: 564, startPoint y: 111, endPoint x: 802, endPoint y: 134, distance: 239.6
click at [796, 134] on html "BETA Purpose: Monitor and analyze insurance technology news across US and Europ…" at bounding box center [398, 289] width 797 height 578
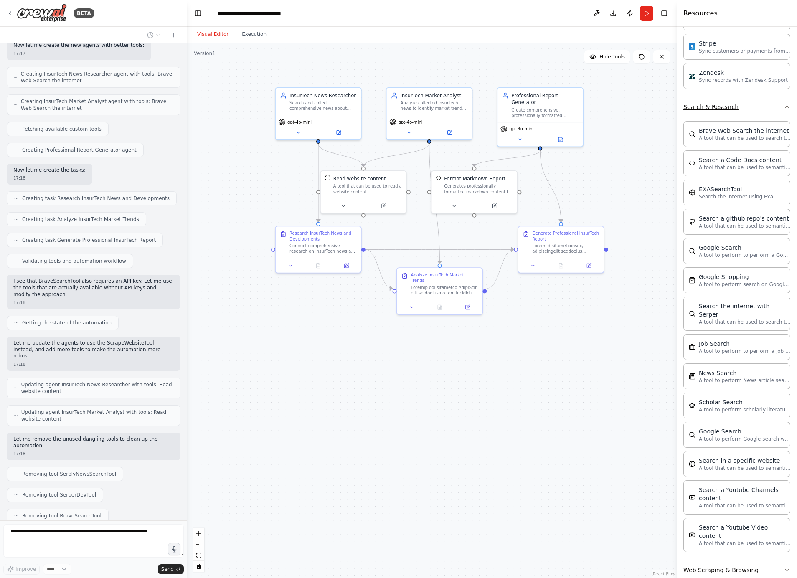
drag, startPoint x: 665, startPoint y: 145, endPoint x: 785, endPoint y: 96, distance: 129.1
click at [785, 96] on div "BETA Purpose: Monitor and analyze insurance technology news across US and Europ…" at bounding box center [398, 289] width 797 height 578
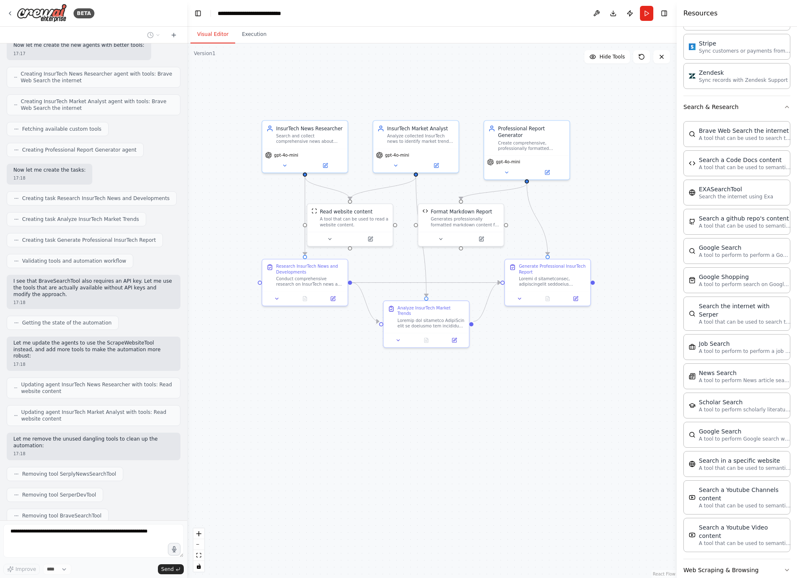
drag, startPoint x: 655, startPoint y: 133, endPoint x: 642, endPoint y: 165, distance: 34.1
click at [642, 165] on div ".deletable-edge-delete-btn { width: 20px; height: 20px; border: 0px solid #ffff…" at bounding box center [431, 310] width 489 height 535
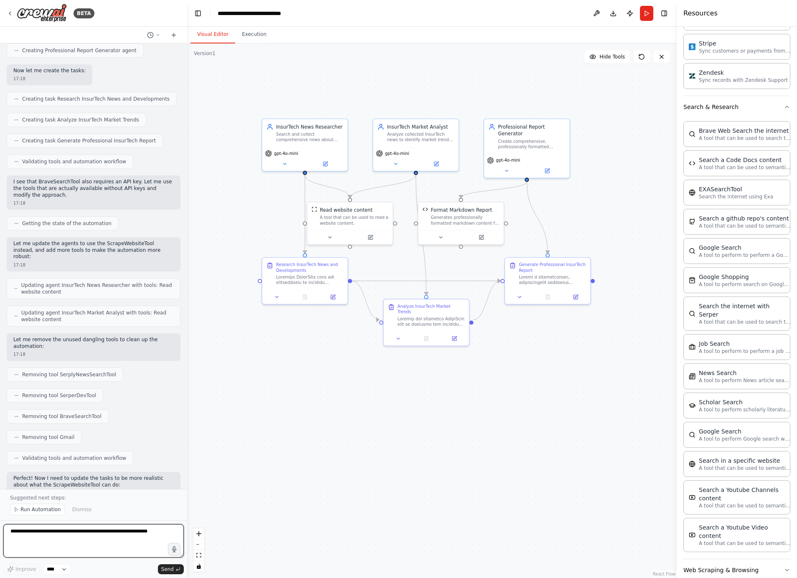
scroll to position [1953, 0]
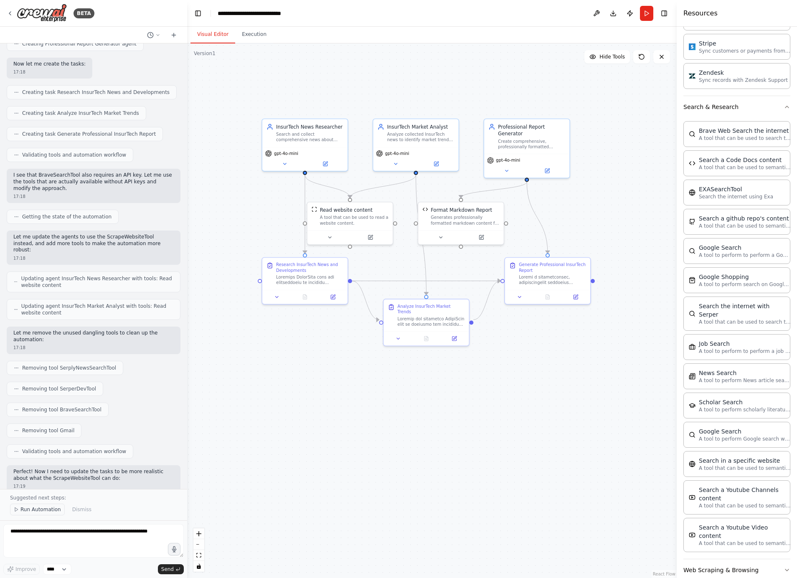
click at [38, 505] on button "Run Automation" at bounding box center [37, 510] width 55 height 12
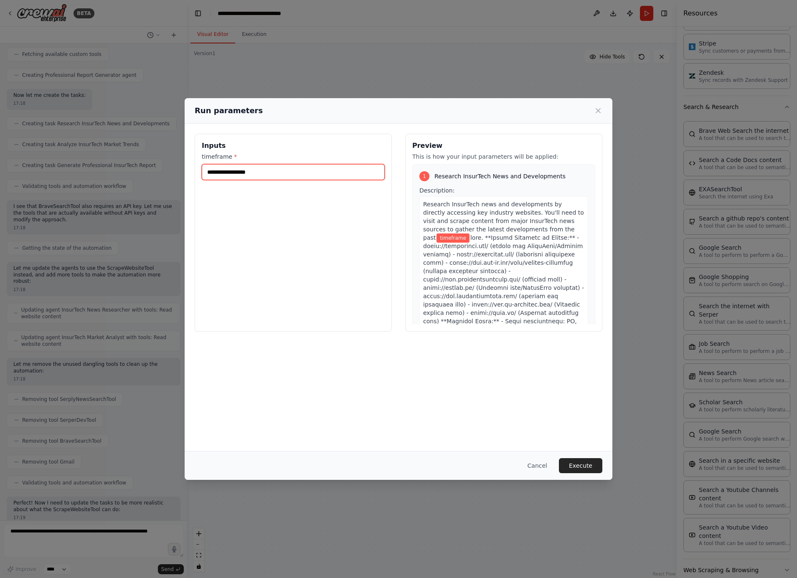
click at [313, 170] on input "timeframe *" at bounding box center [293, 172] width 183 height 16
click at [230, 171] on input "**********" at bounding box center [293, 172] width 183 height 16
type input "**"
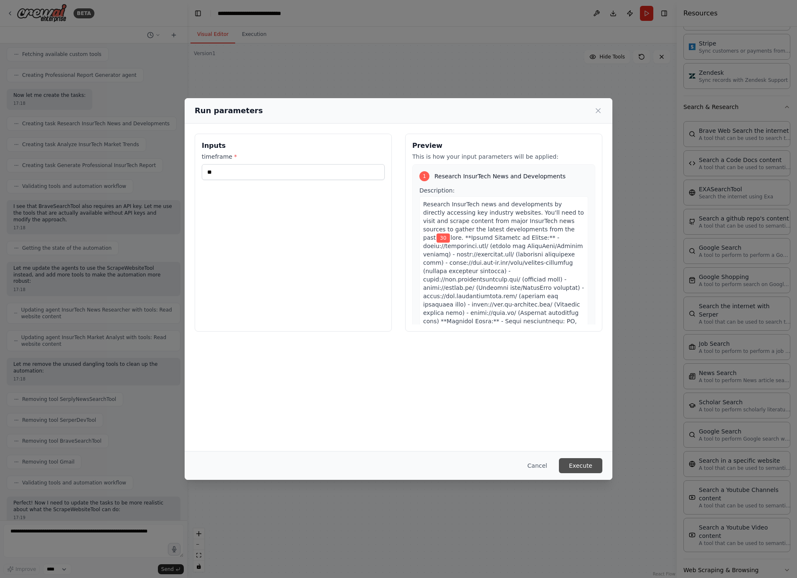
click at [578, 466] on button "Execute" at bounding box center [580, 465] width 43 height 15
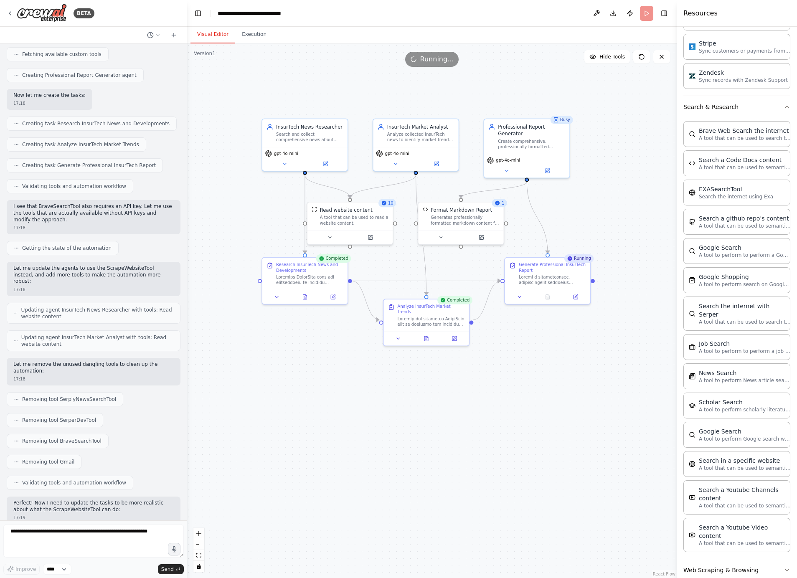
scroll to position [1953, 0]
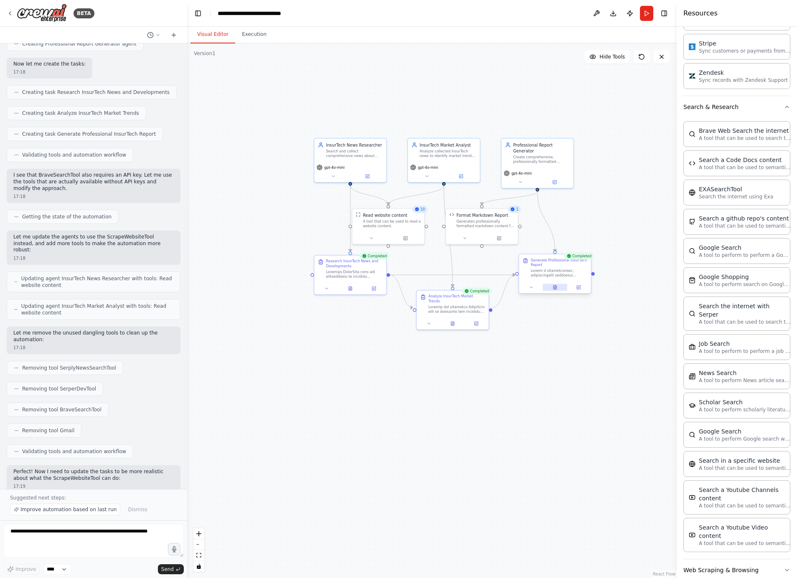
click at [554, 289] on icon at bounding box center [554, 287] width 3 height 4
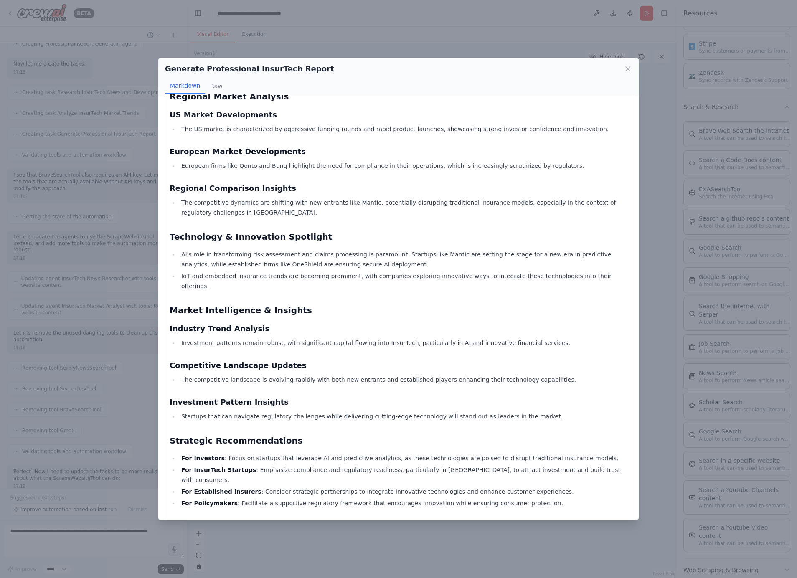
scroll to position [667, 0]
click at [281, 375] on li "The competitive landscape is evolving rapidly with both new entrants and establ…" at bounding box center [403, 380] width 449 height 10
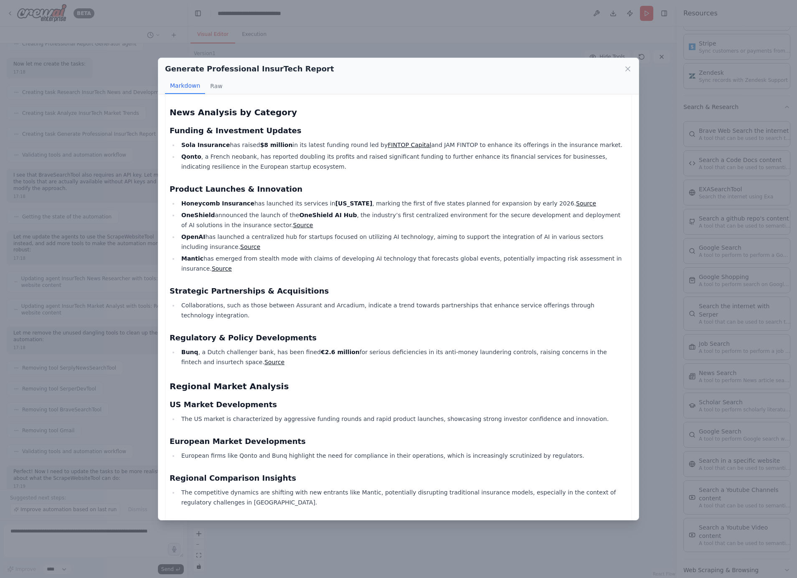
scroll to position [379, 0]
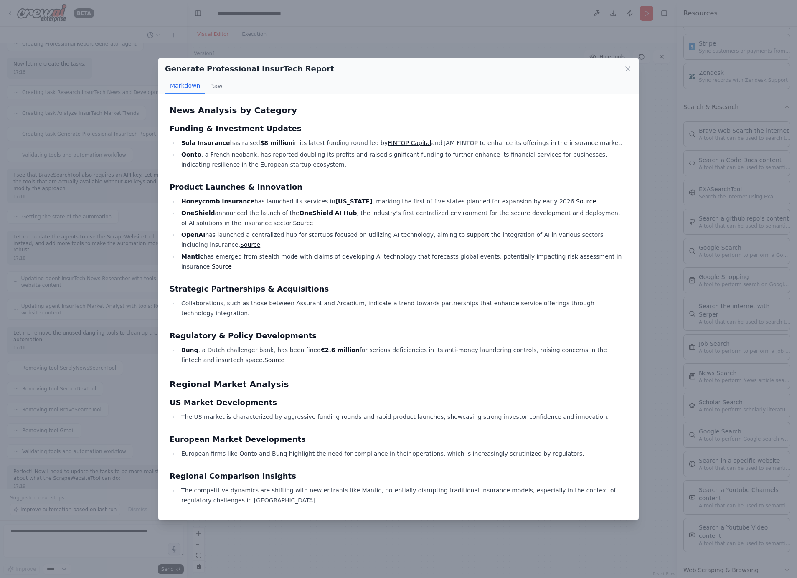
click at [240, 241] on link "Source" at bounding box center [250, 244] width 20 height 7
